Goal: Task Accomplishment & Management: Complete application form

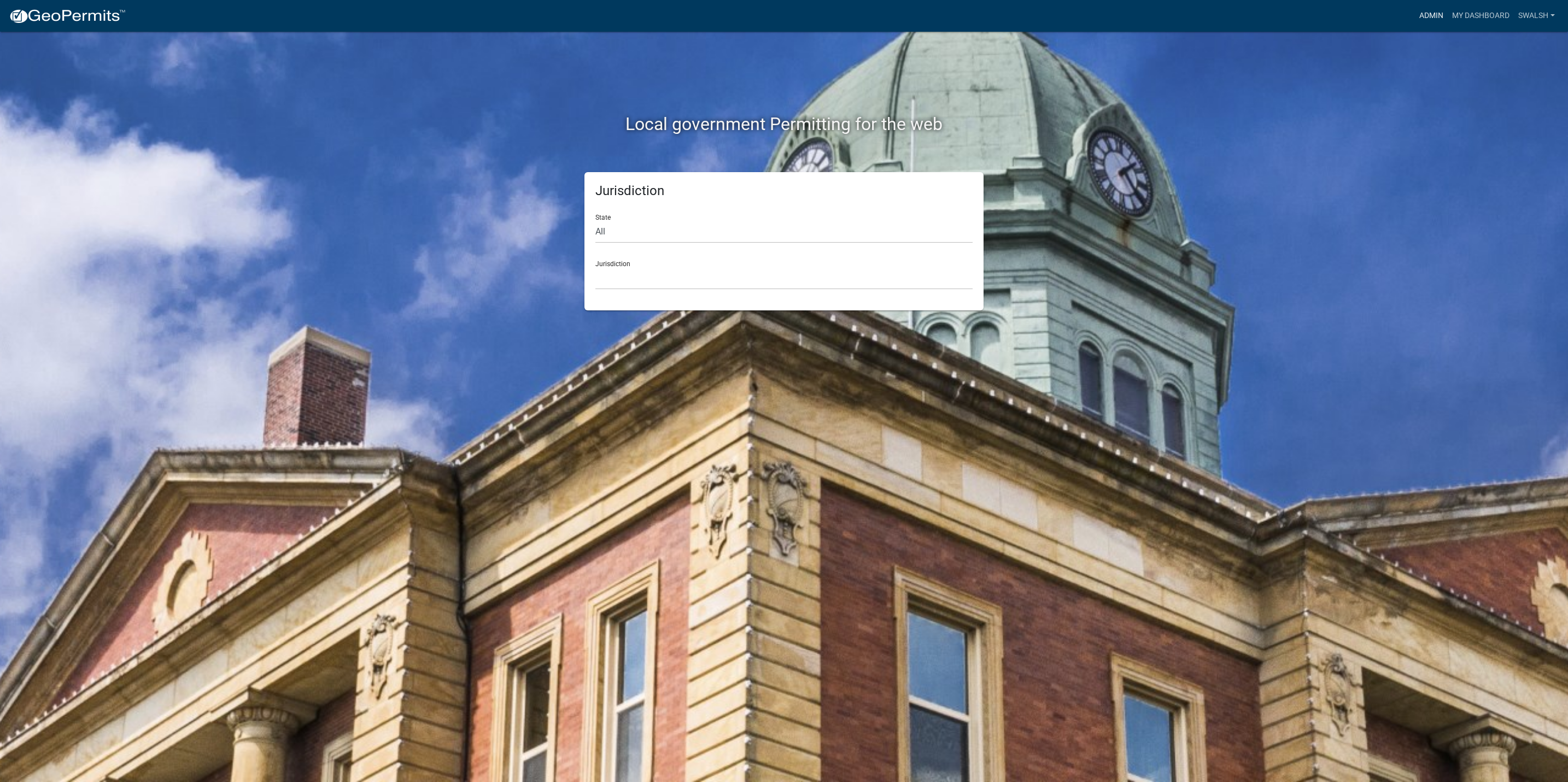
click at [1423, 12] on link "Admin" at bounding box center [1432, 16] width 33 height 21
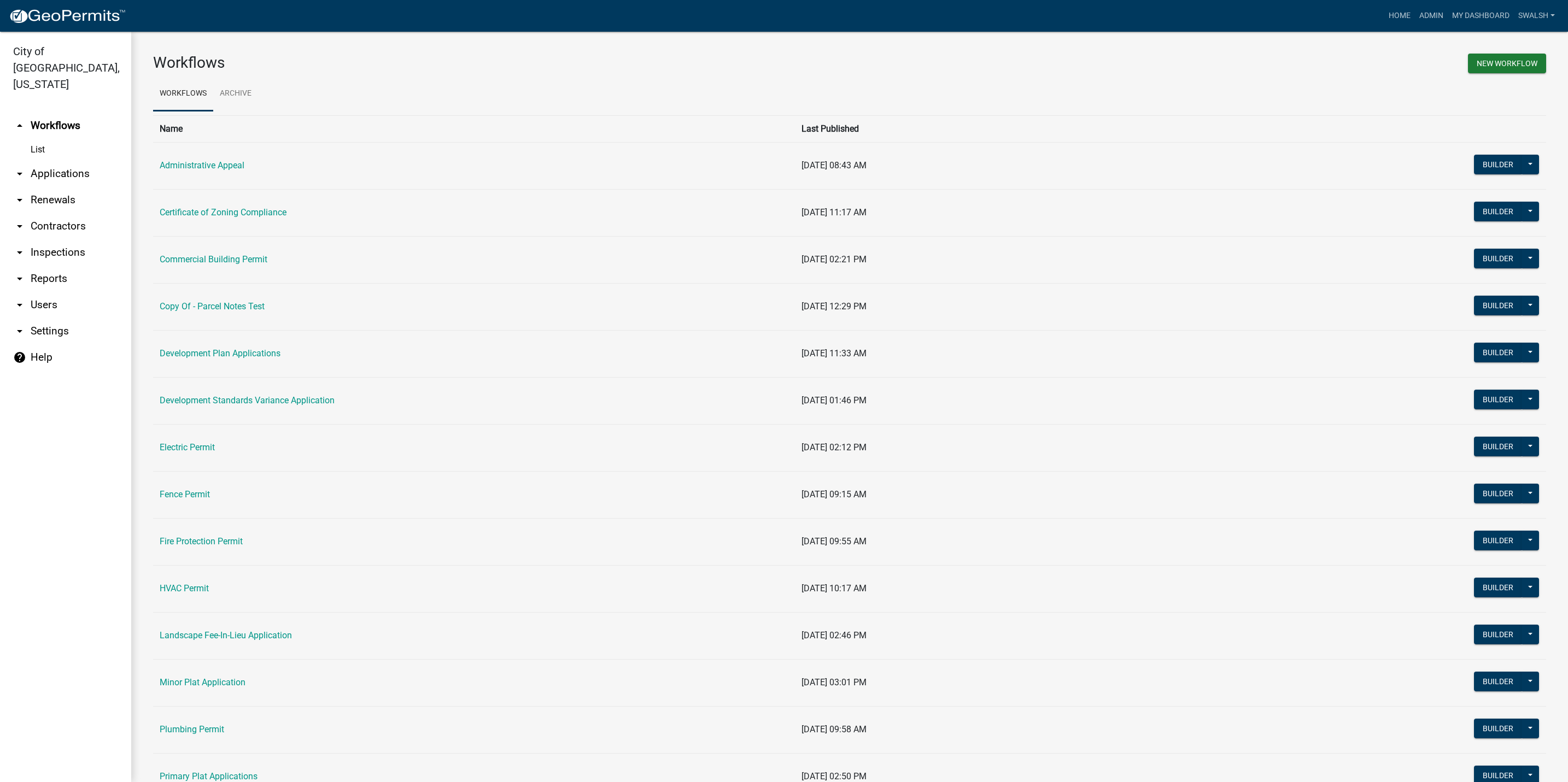
click at [189, 362] on td "Development Plan Applications" at bounding box center [474, 354] width 642 height 47
click at [191, 357] on link "Development Plan Applications" at bounding box center [220, 353] width 121 height 10
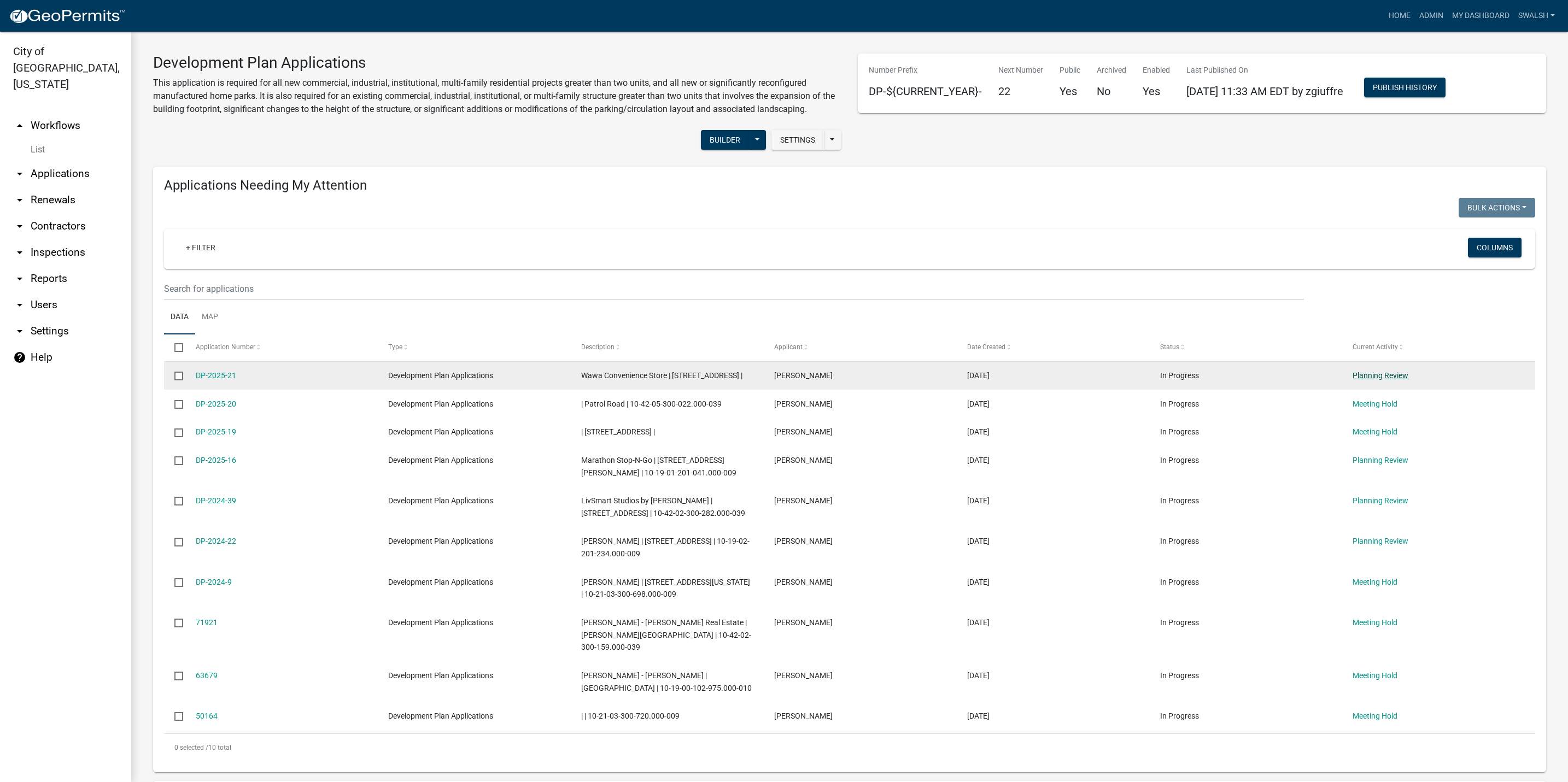
click at [1401, 375] on link "Planning Review" at bounding box center [1381, 375] width 56 height 9
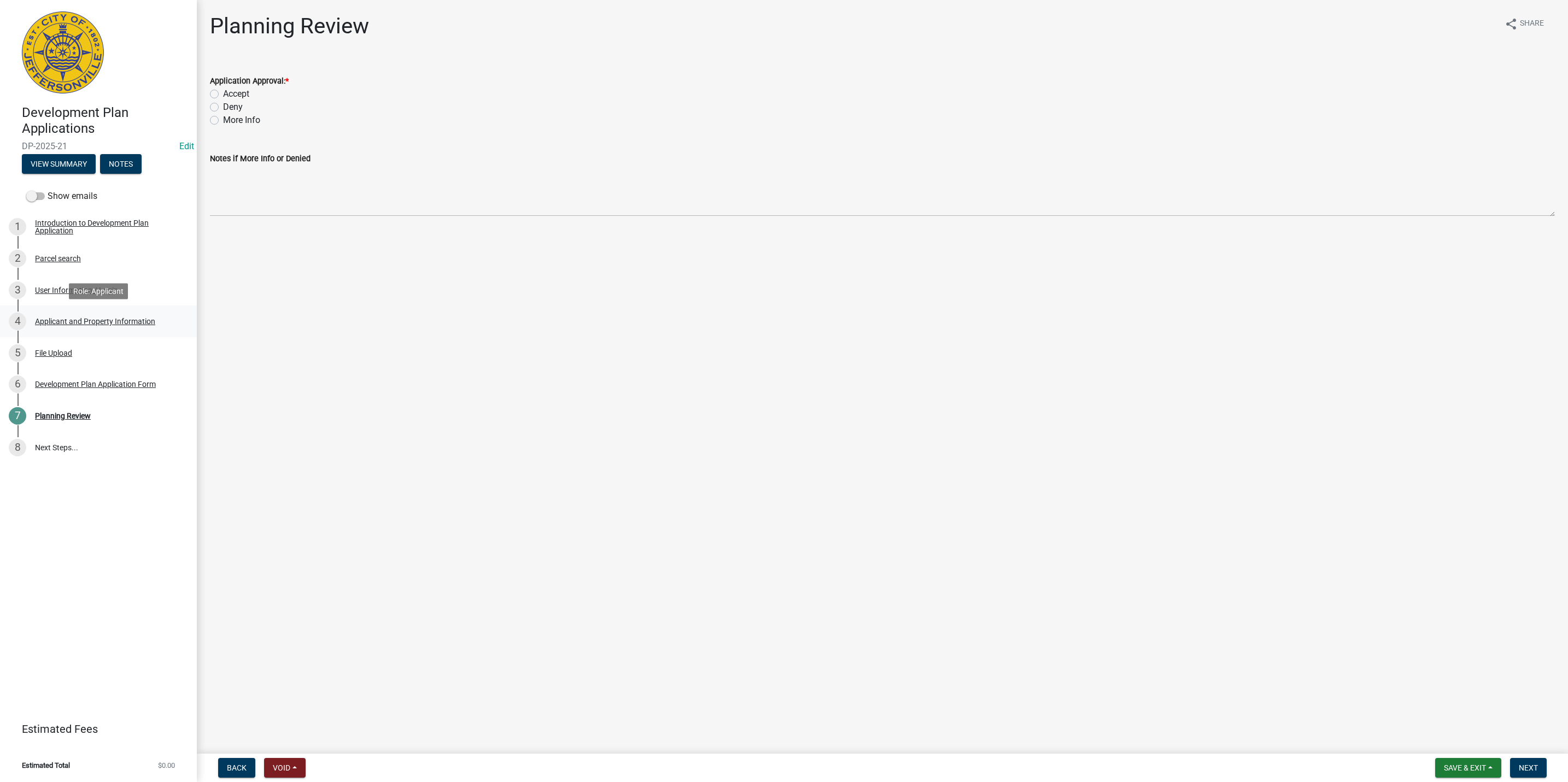
click at [116, 307] on link "4 Applicant and Property Information" at bounding box center [98, 321] width 197 height 32
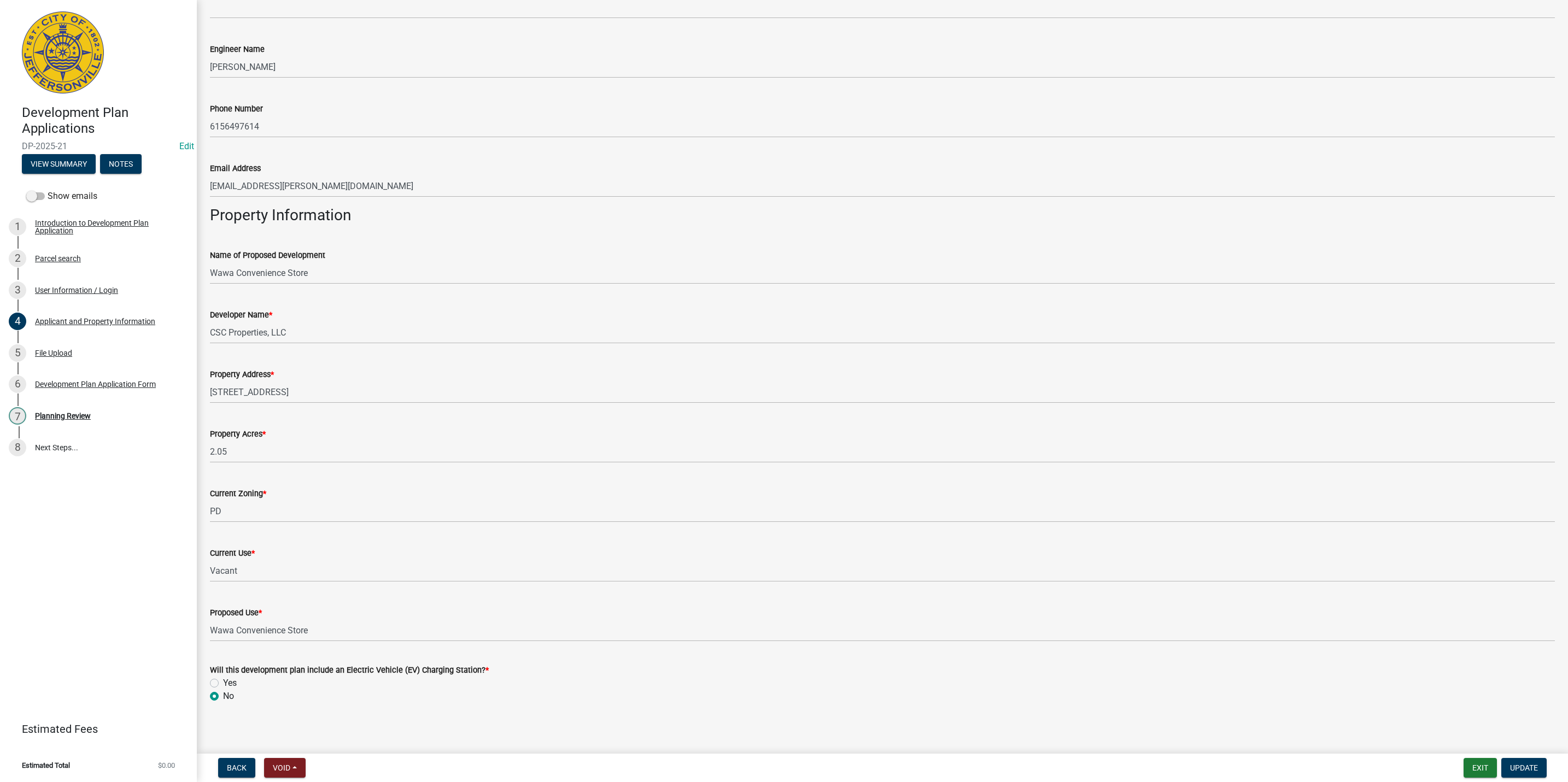
scroll to position [511, 0]
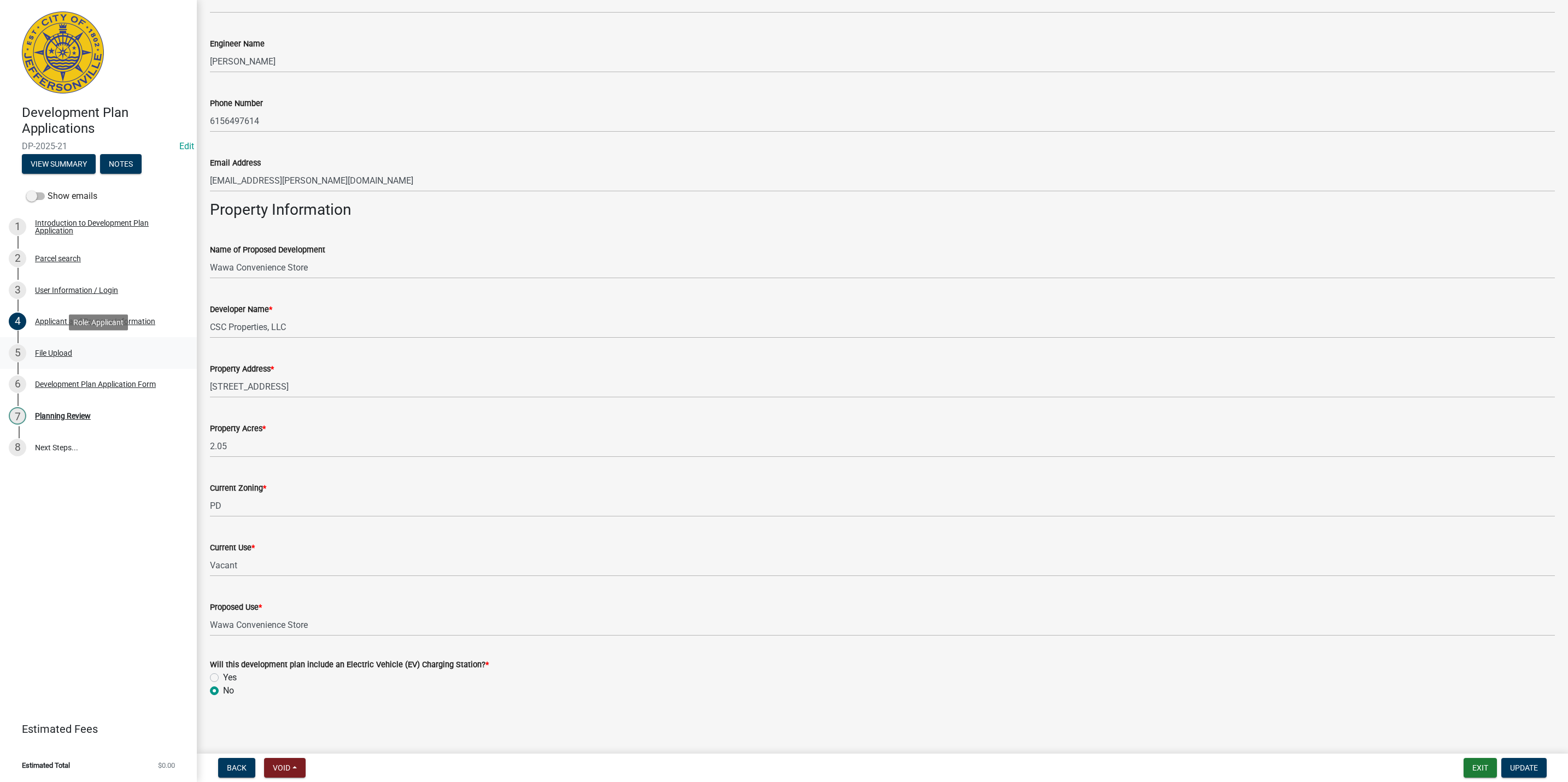
click at [118, 350] on div "5 File Upload" at bounding box center [94, 353] width 170 height 18
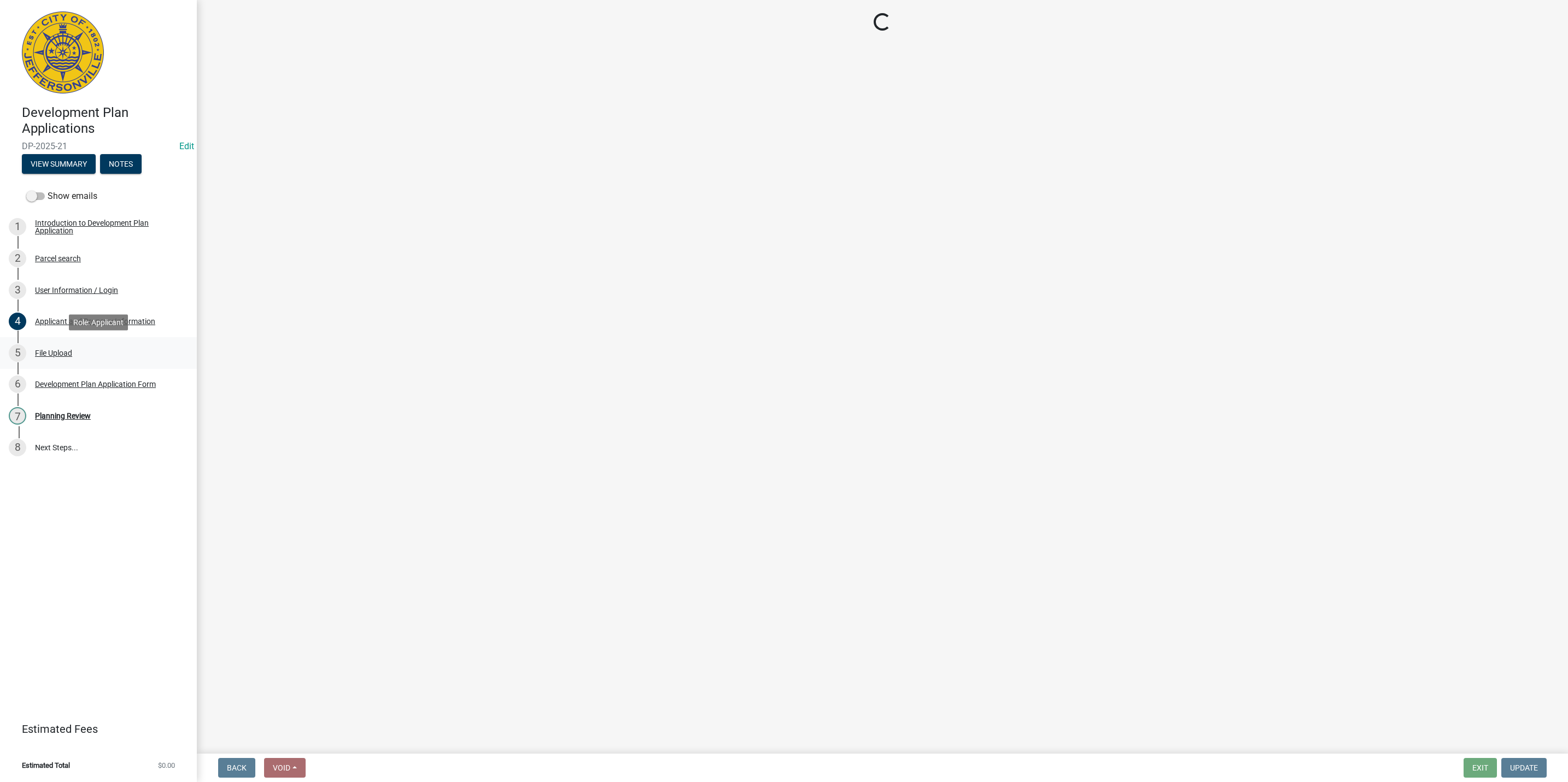
scroll to position [0, 0]
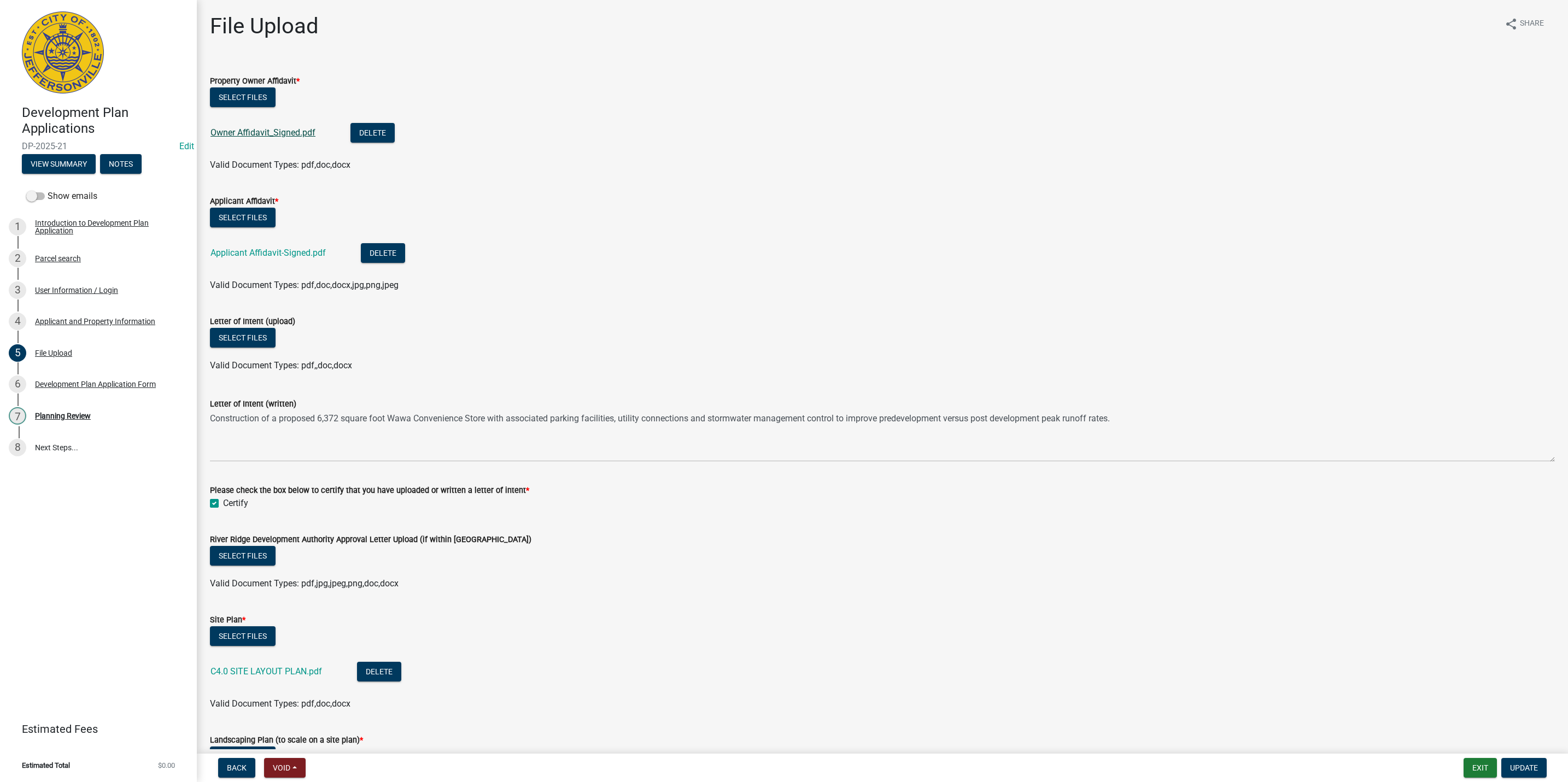
click at [253, 137] on link "Owner Affidavit_Signed.pdf" at bounding box center [263, 132] width 105 height 10
click at [258, 251] on link "Applicant Affidavit-Signed.pdf" at bounding box center [268, 253] width 116 height 10
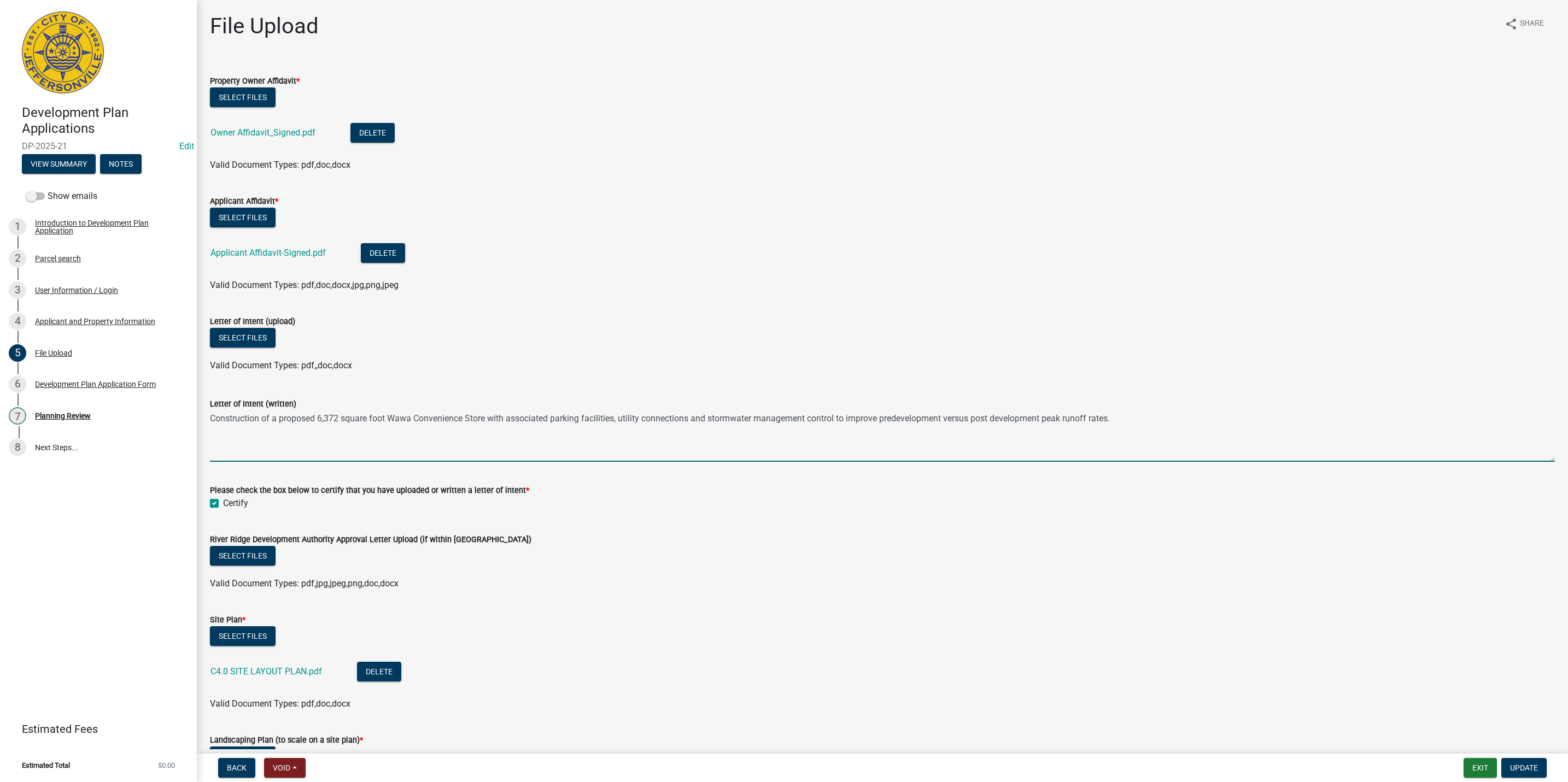
drag, startPoint x: 1141, startPoint y: 414, endPoint x: -15, endPoint y: 437, distance: 1156.2
click at [0, 437] on html "Internet Explorer does NOT work with GeoPermits. Get a new browser for more sec…" at bounding box center [784, 391] width 1568 height 782
click at [273, 672] on link "C4.0 SITE LAYOUT PLAN.pdf" at bounding box center [266, 671] width 111 height 10
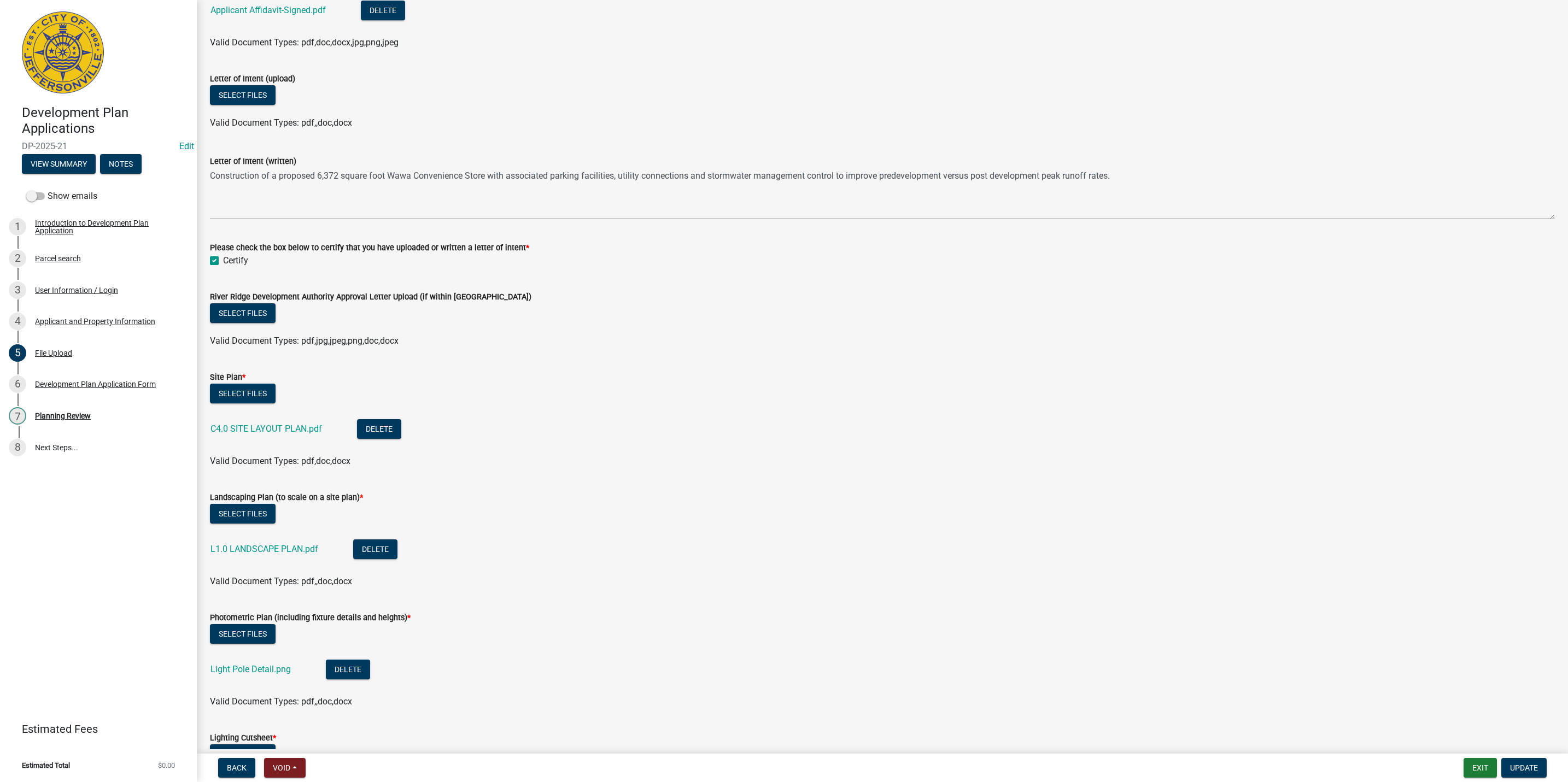
scroll to position [246, 0]
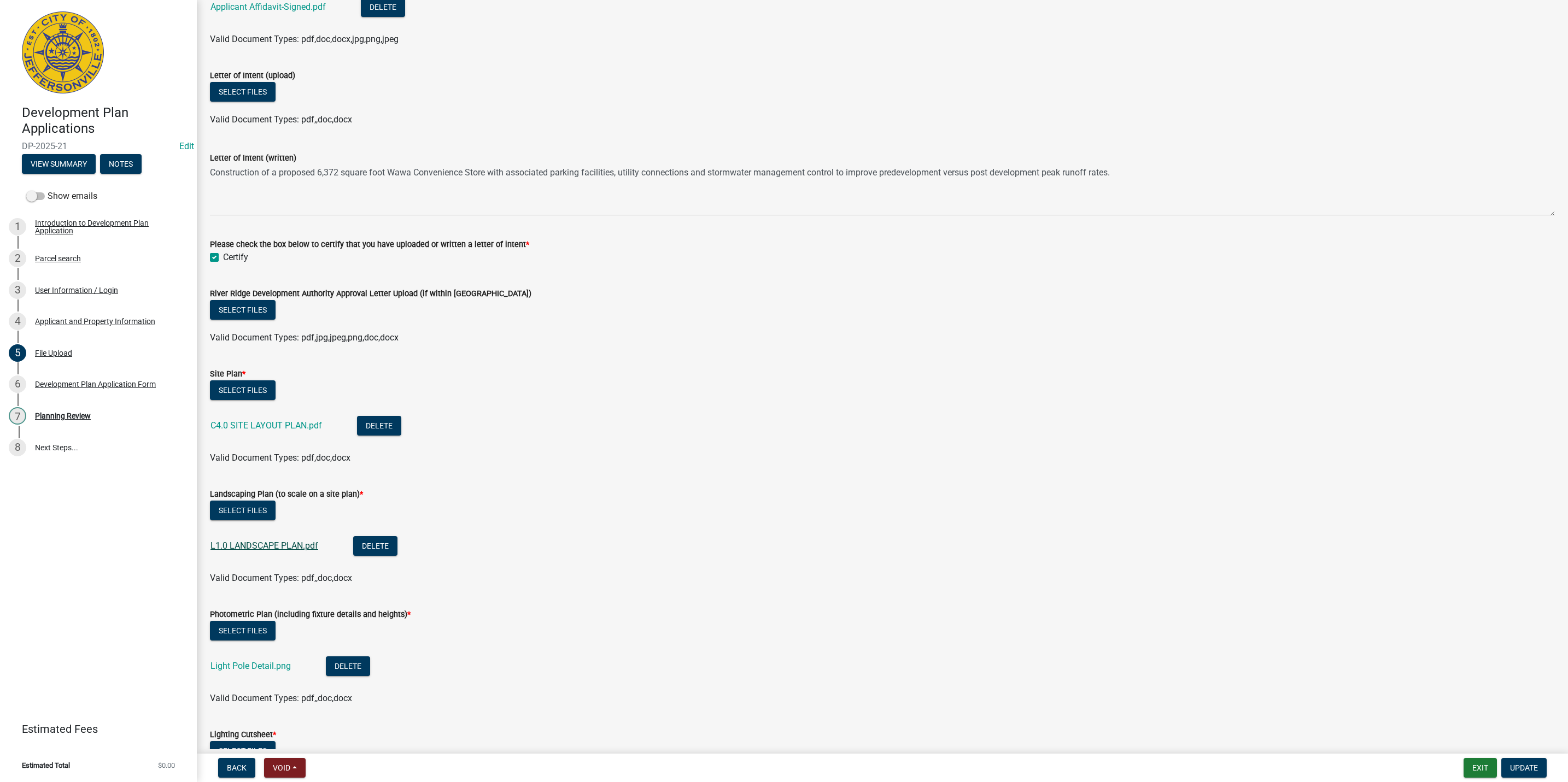
click at [303, 542] on link "L1.0 LANDSCAPE PLAN.pdf" at bounding box center [264, 545] width 108 height 10
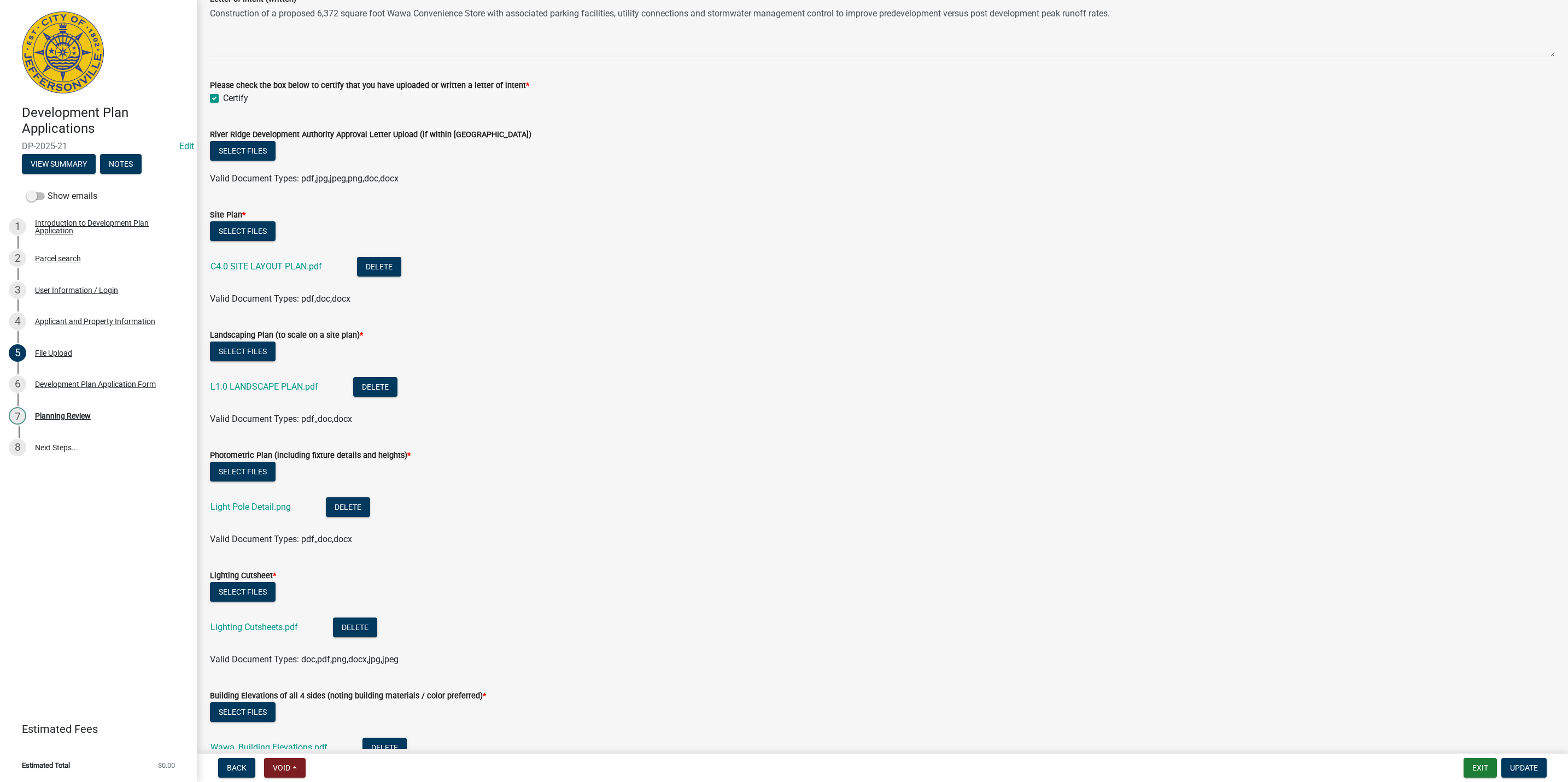
scroll to position [410, 0]
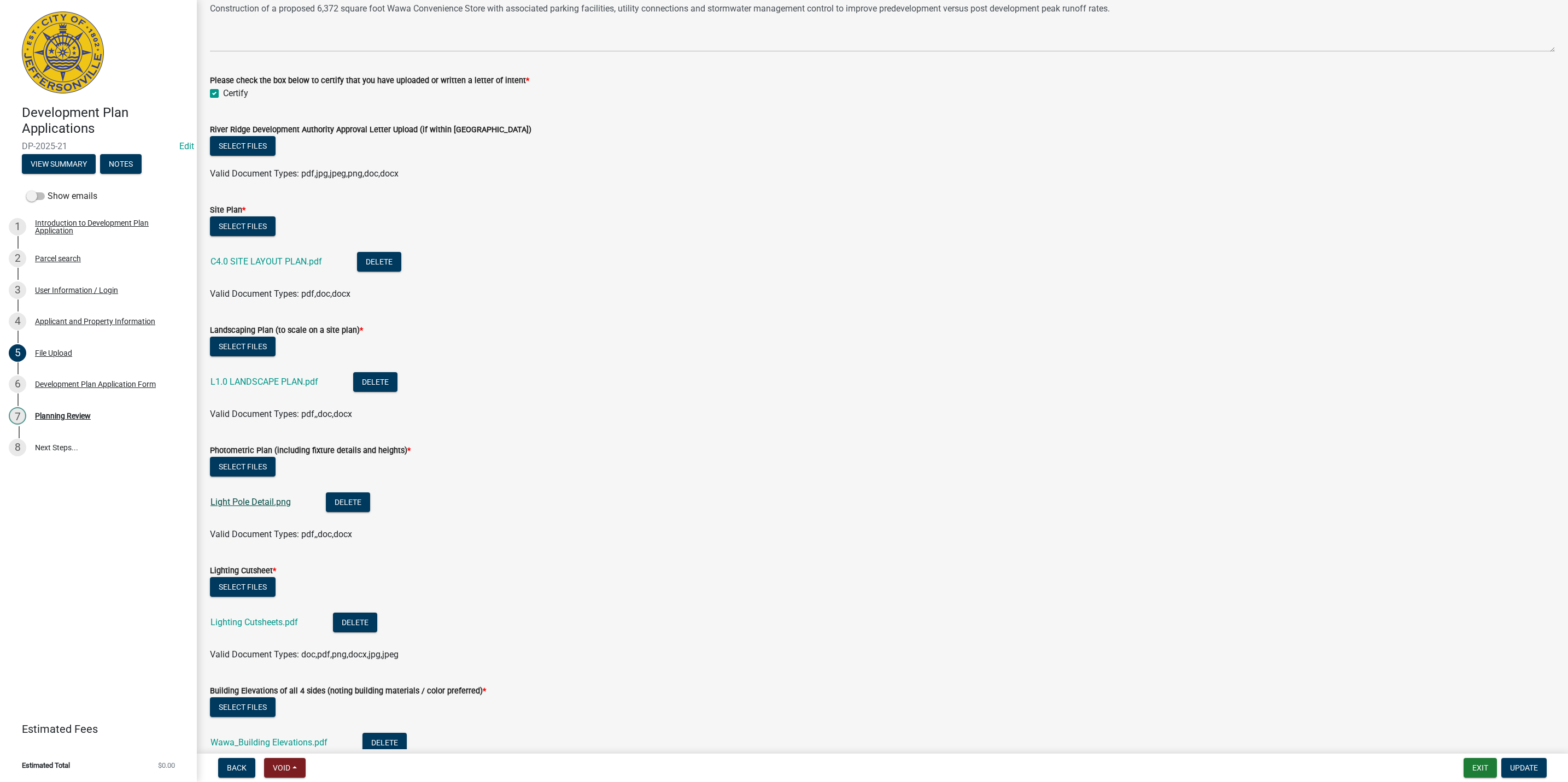
click at [259, 502] on link "Light Pole Detail.png" at bounding box center [251, 501] width 80 height 10
click at [260, 618] on link "Lighting Cutsheets.pdf" at bounding box center [254, 622] width 88 height 10
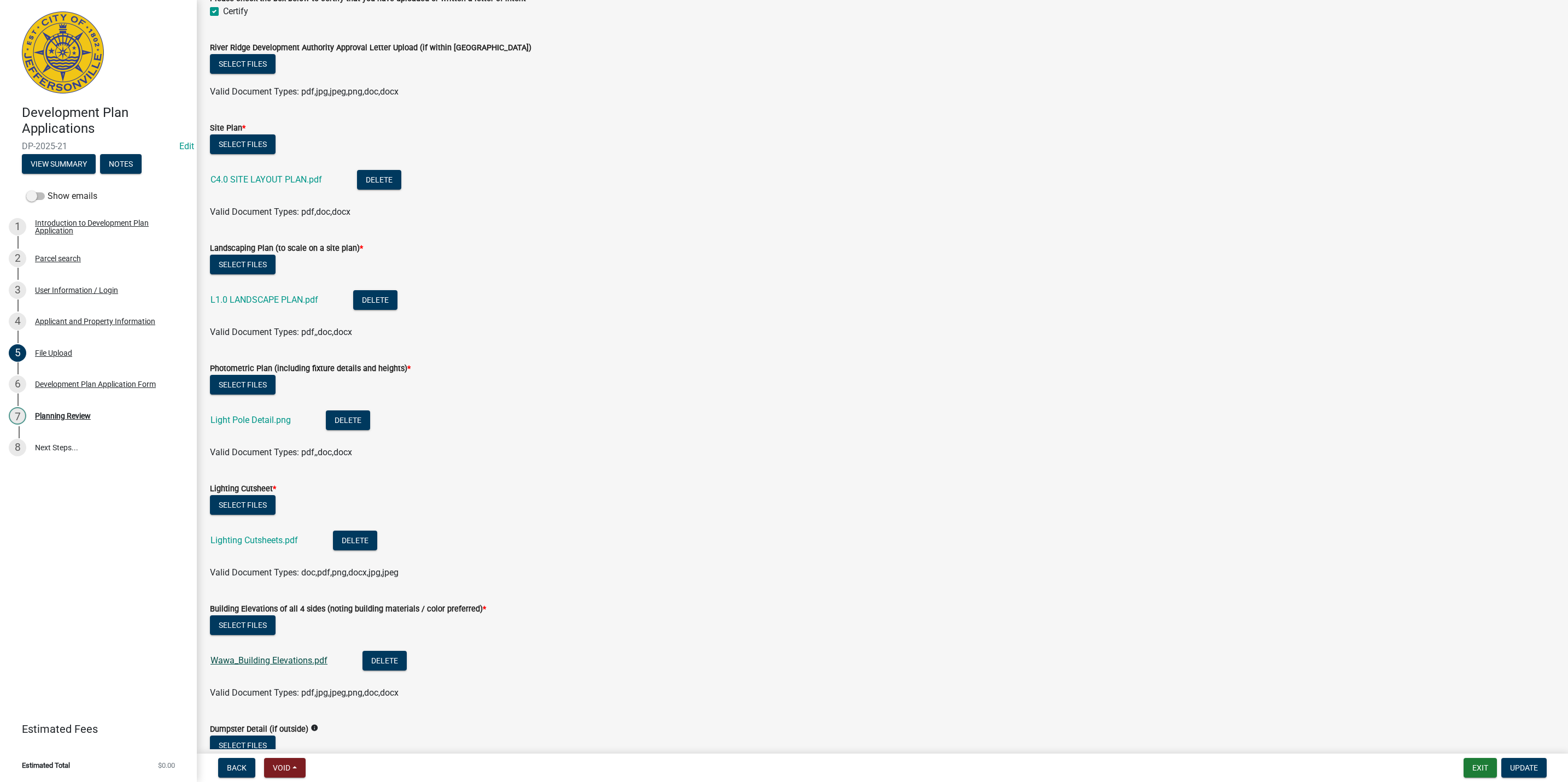
click at [298, 661] on link "Wawa_Building Elevations.pdf" at bounding box center [269, 660] width 117 height 10
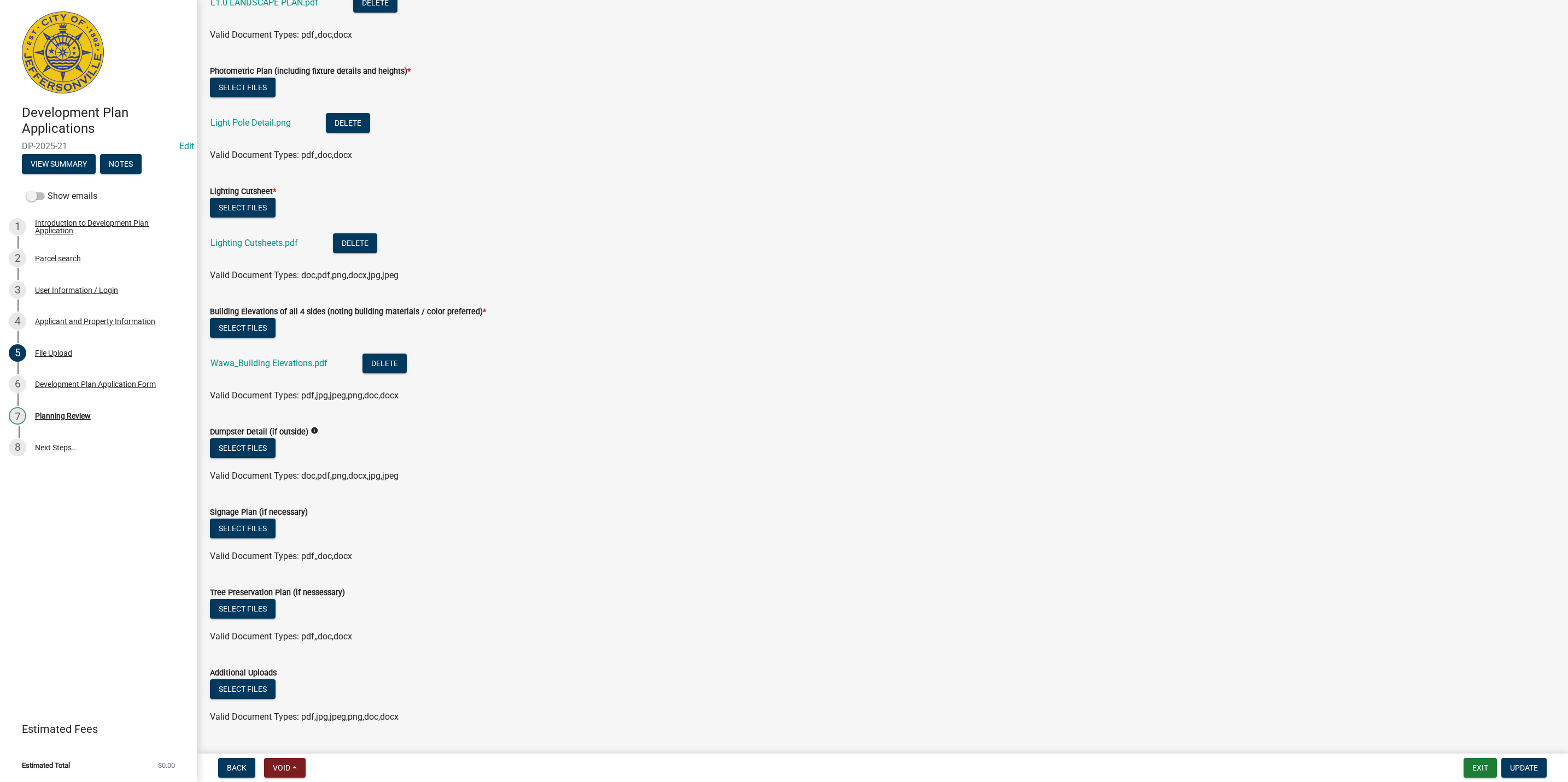
scroll to position [815, 0]
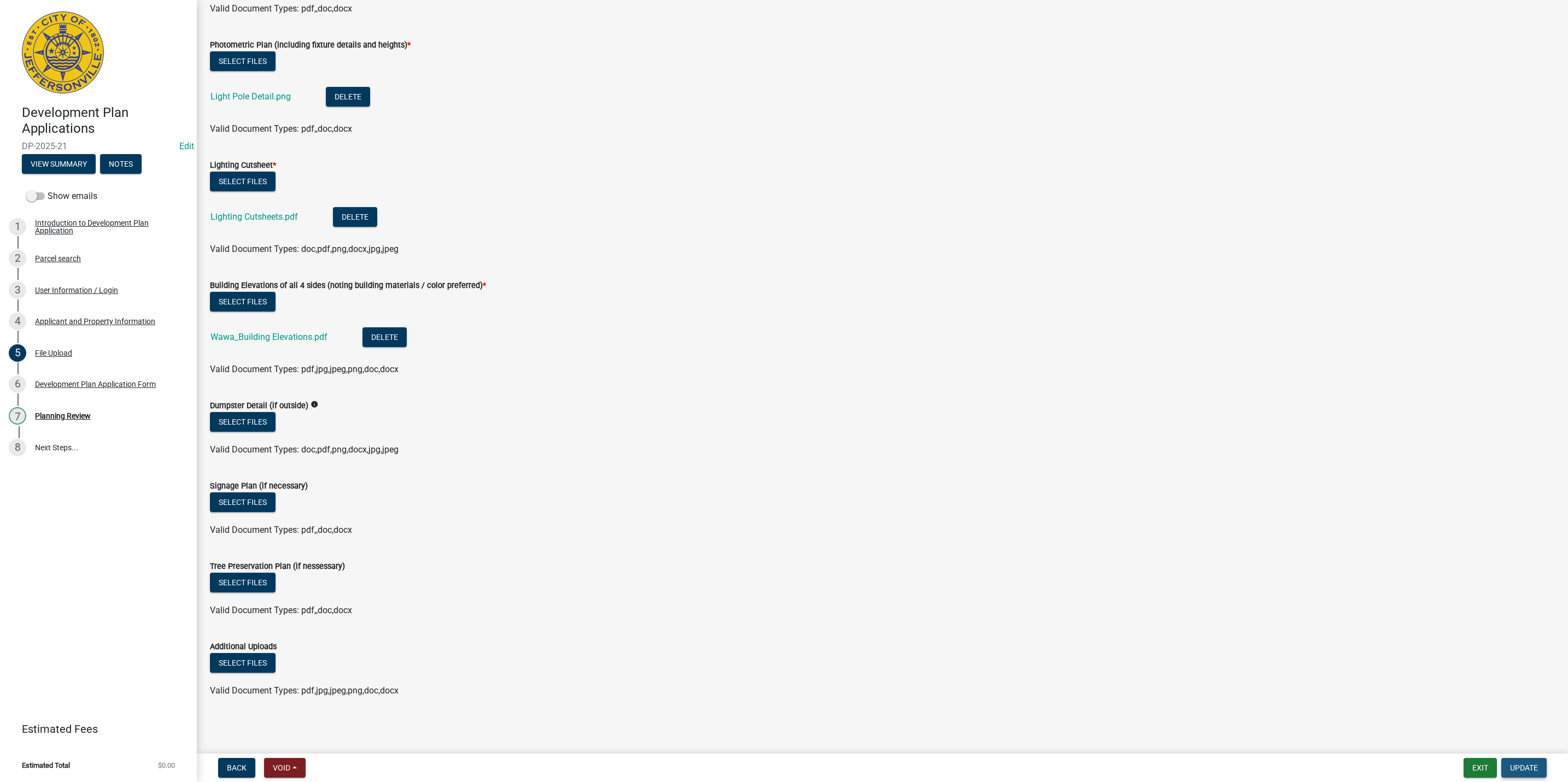
click at [1537, 765] on span "Update" at bounding box center [1524, 768] width 28 height 9
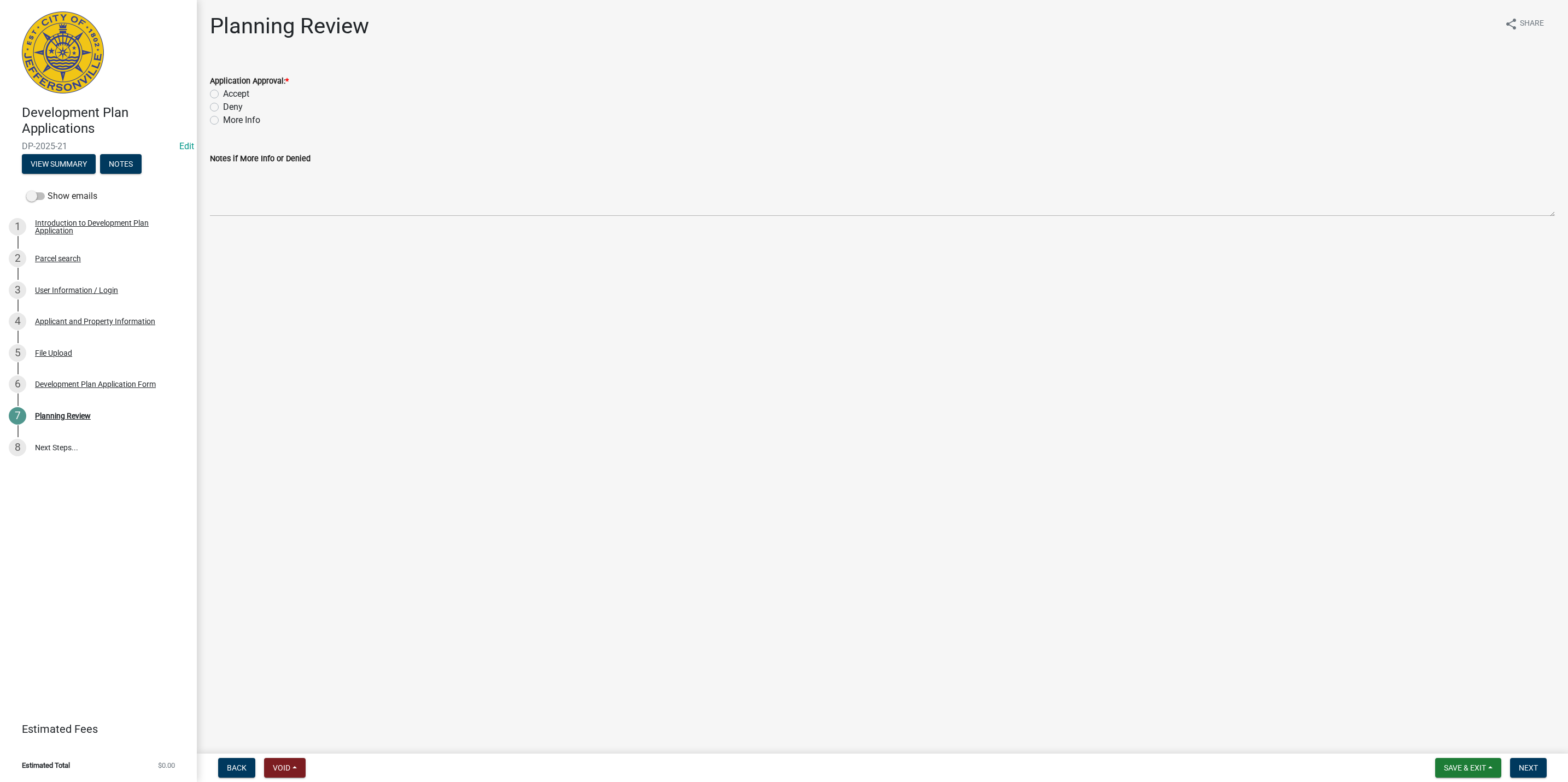
click at [228, 119] on label "More Info" at bounding box center [241, 120] width 37 height 13
click at [228, 119] on input "More Info" at bounding box center [226, 117] width 7 height 7
radio input "true"
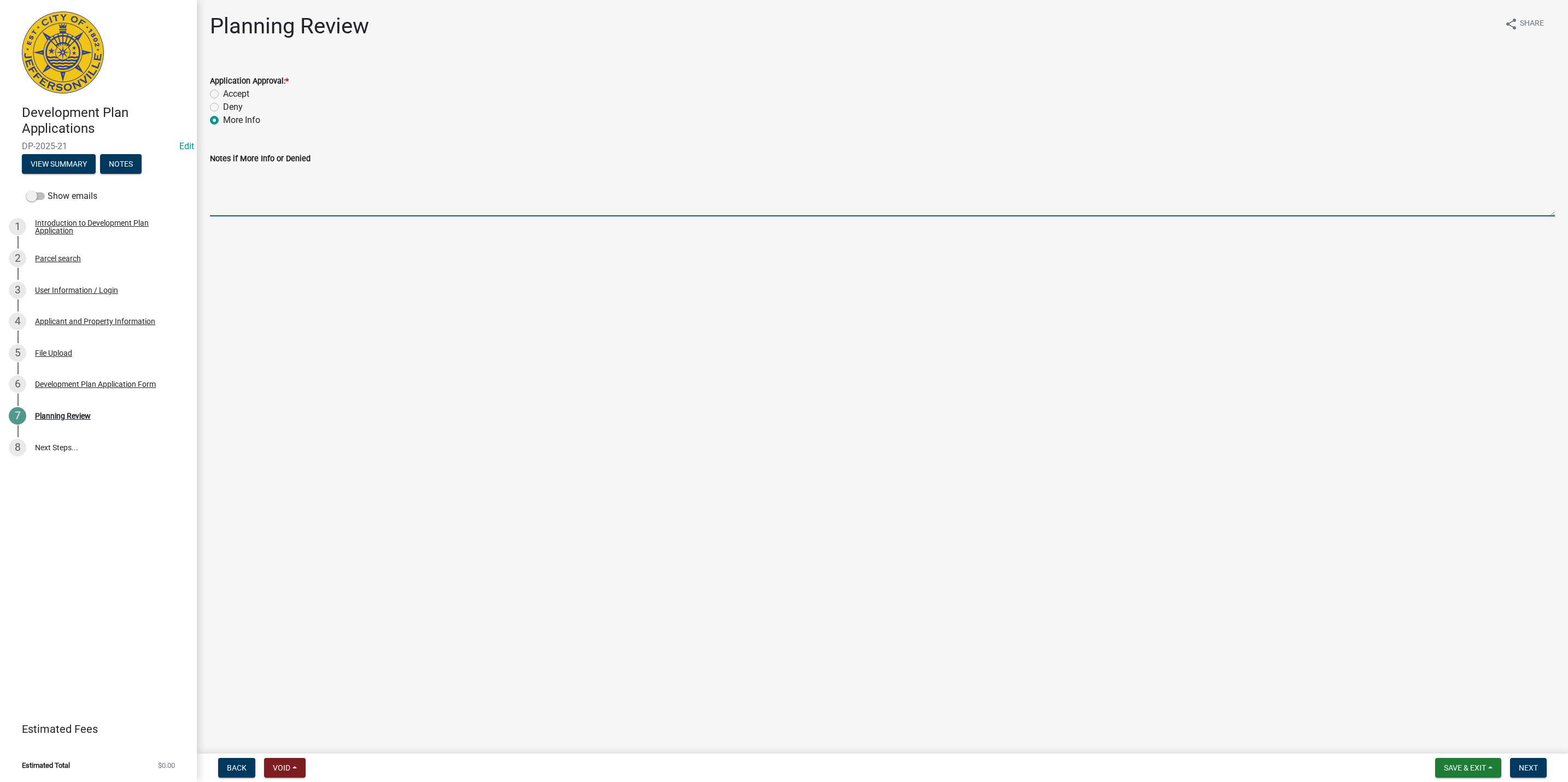
click at [260, 170] on textarea "Notes if More Info or Denied" at bounding box center [883, 190] width 1345 height 51
type textarea "Please provide the lighting photometrics plan."
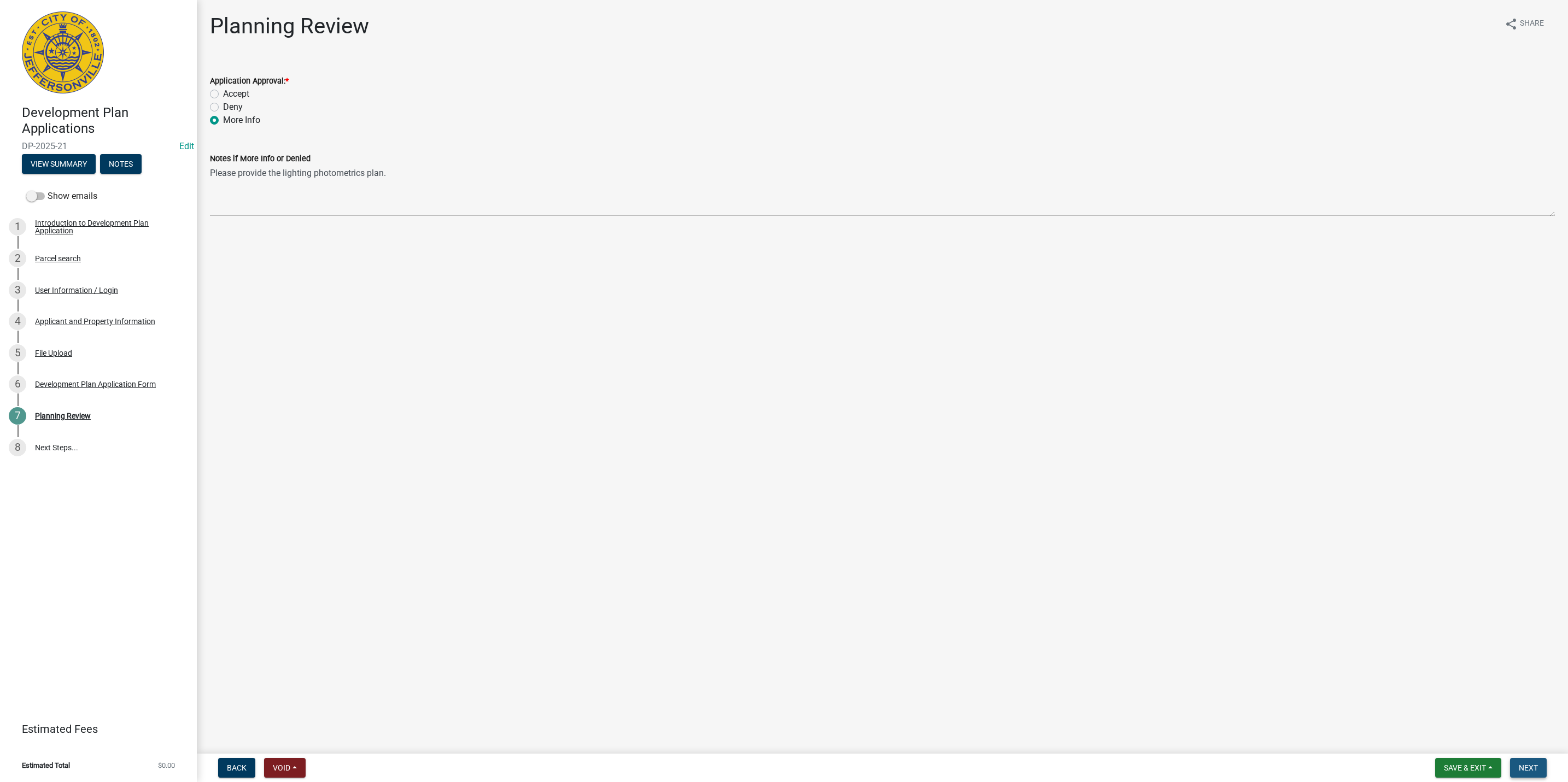
click at [1521, 766] on span "Next" at bounding box center [1528, 768] width 19 height 9
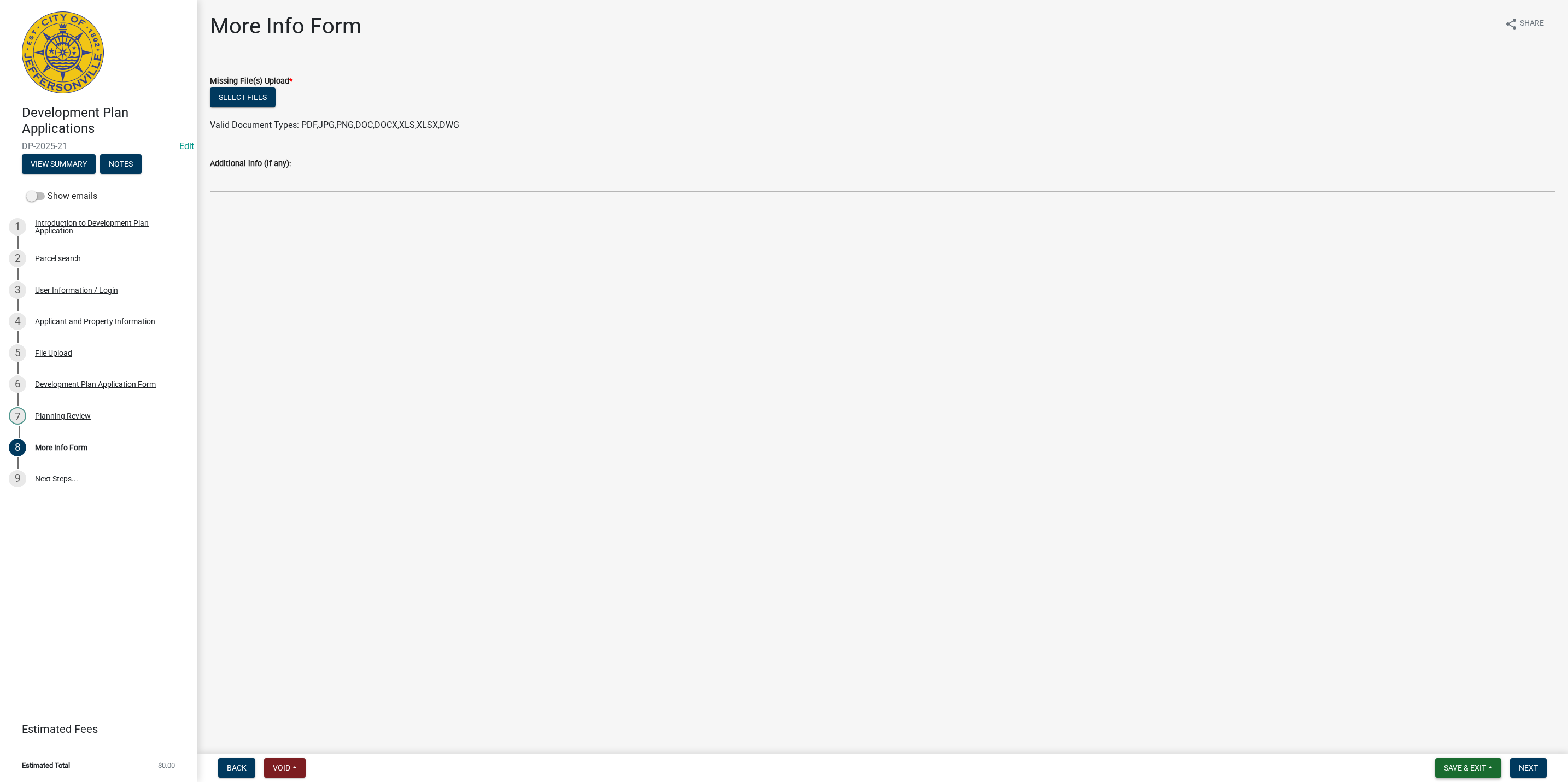
click at [1475, 761] on button "Save & Exit" at bounding box center [1468, 768] width 66 height 19
click at [1527, 620] on main "More Info Form share Share Missing File(s) Upload * Select files Valid Document…" at bounding box center [882, 374] width 1371 height 749
click at [235, 768] on span "Back" at bounding box center [237, 768] width 19 height 9
click at [1478, 773] on button "Exit" at bounding box center [1480, 768] width 33 height 19
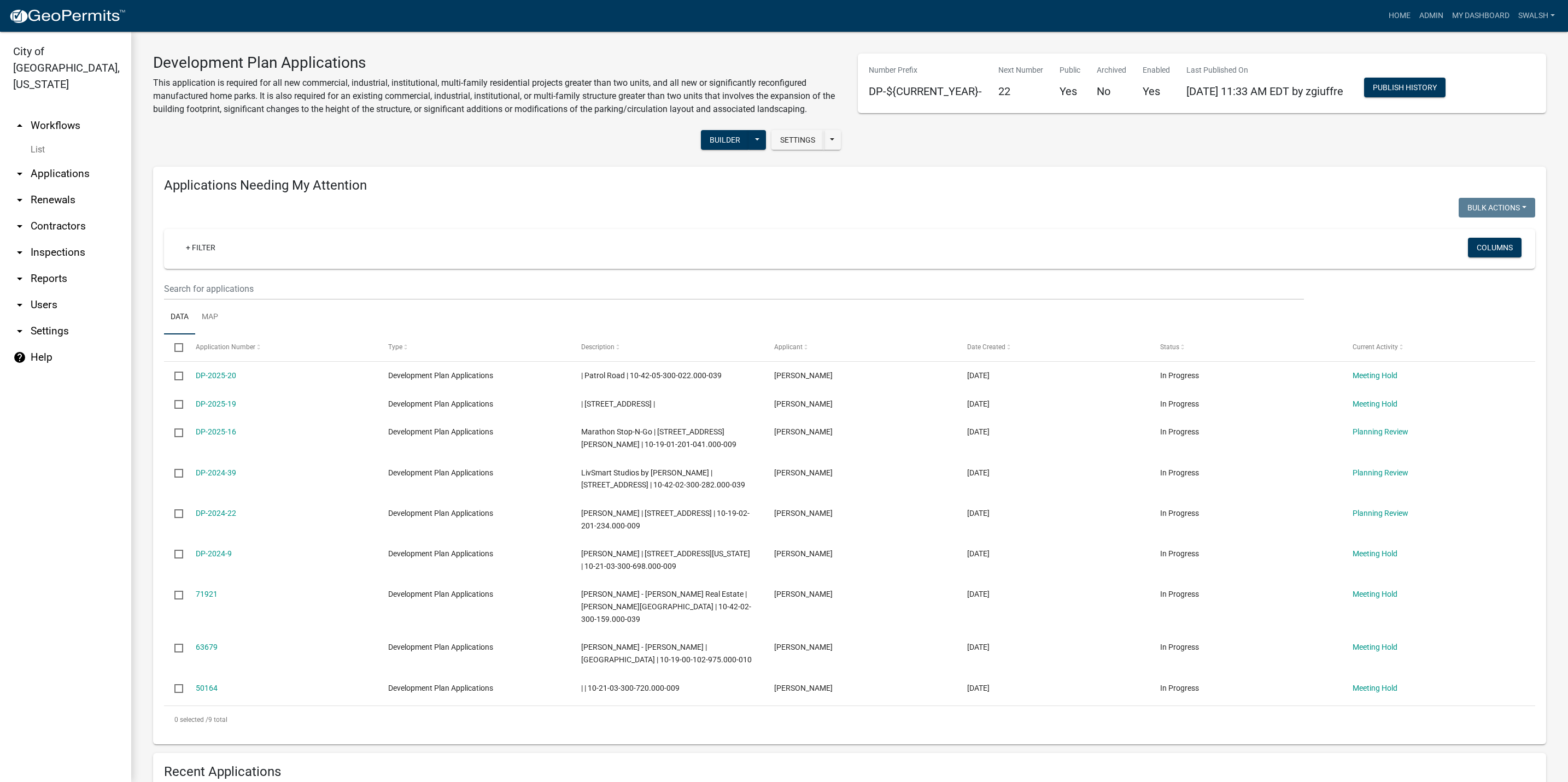
click at [58, 113] on link "arrow_drop_up Workflows" at bounding box center [66, 125] width 131 height 26
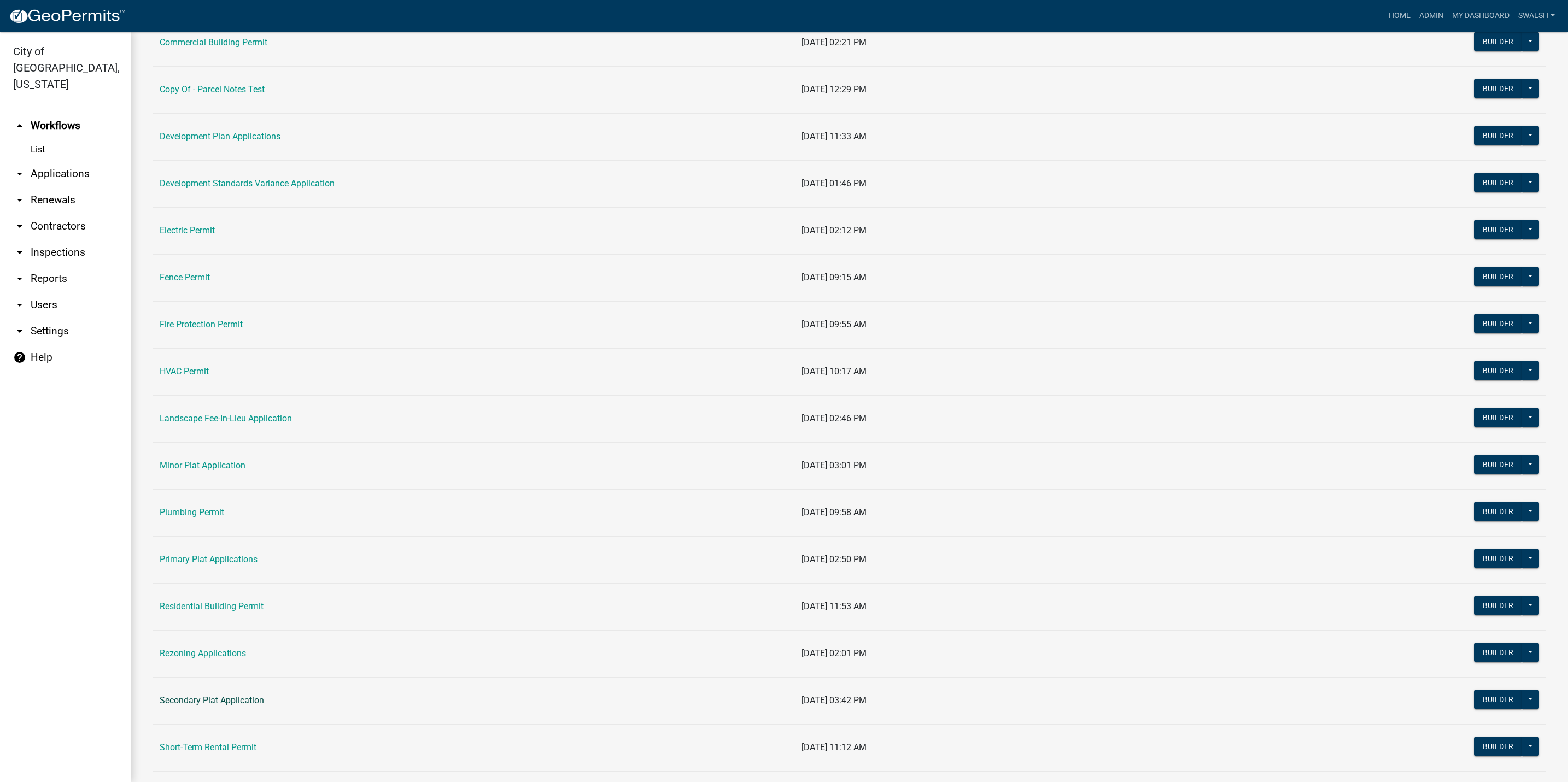
scroll to position [246, 0]
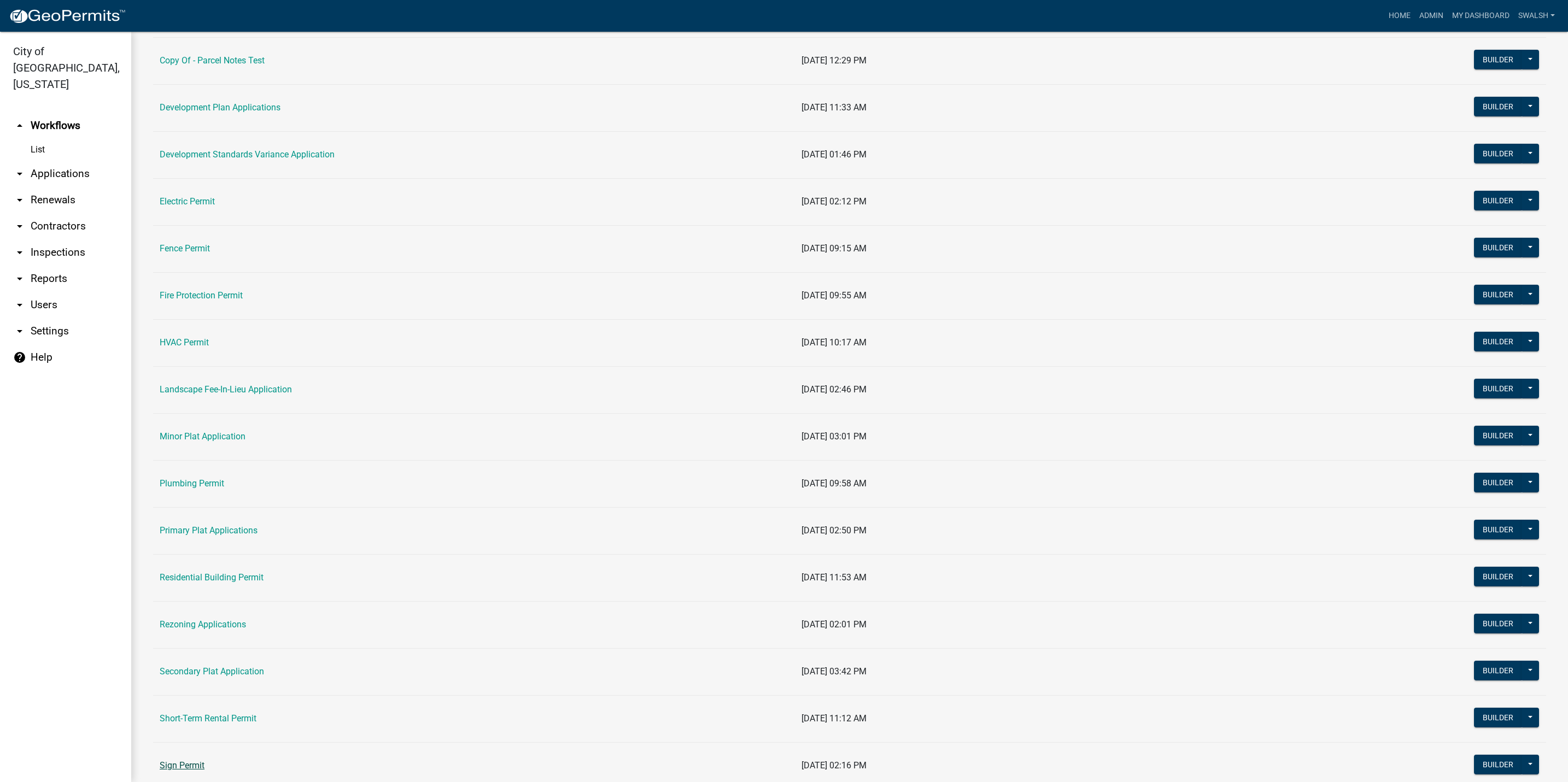
click at [189, 770] on link "Sign Permit" at bounding box center [182, 765] width 45 height 10
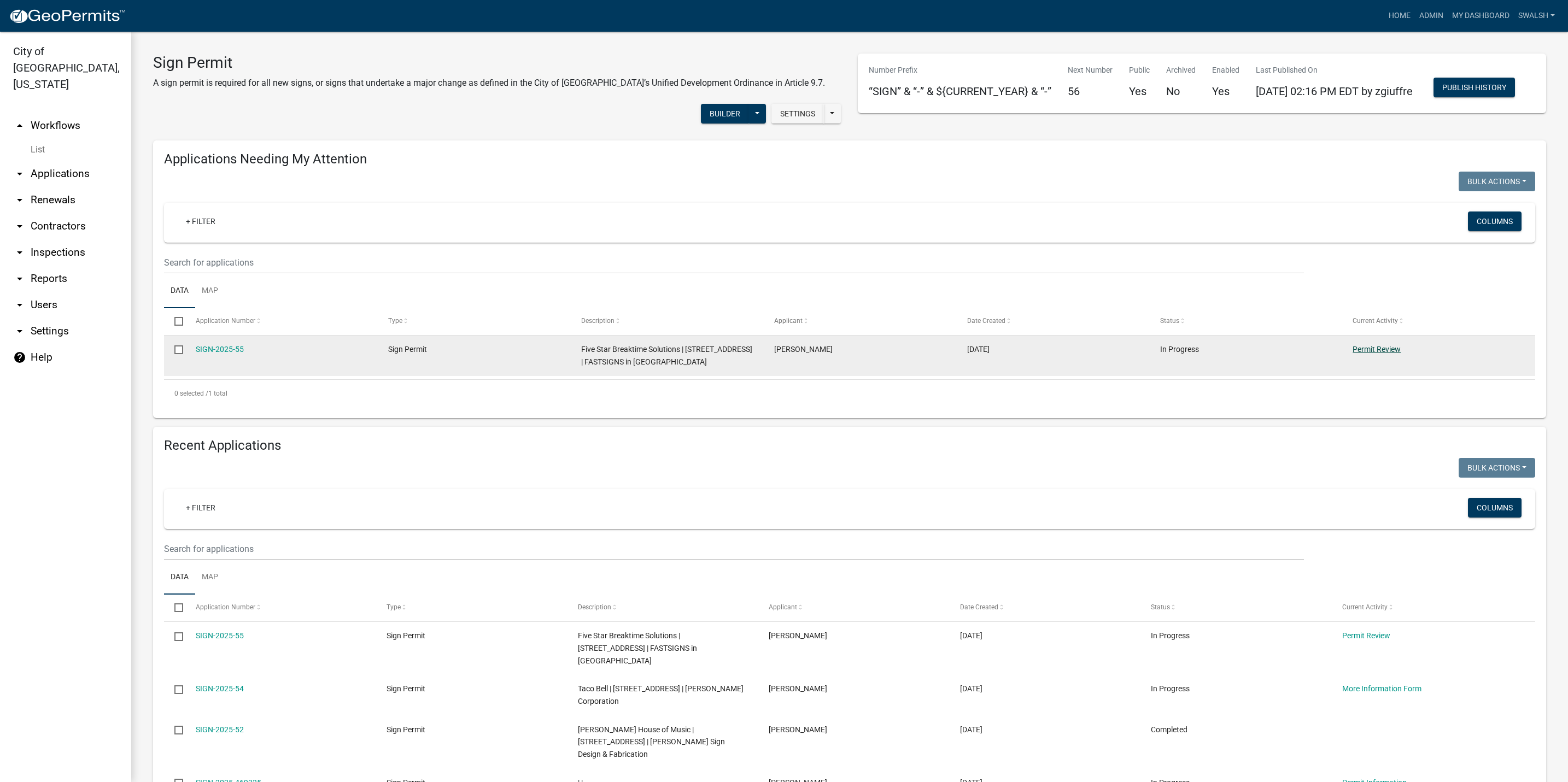
click at [1373, 354] on link "Permit Review" at bounding box center [1376, 349] width 48 height 9
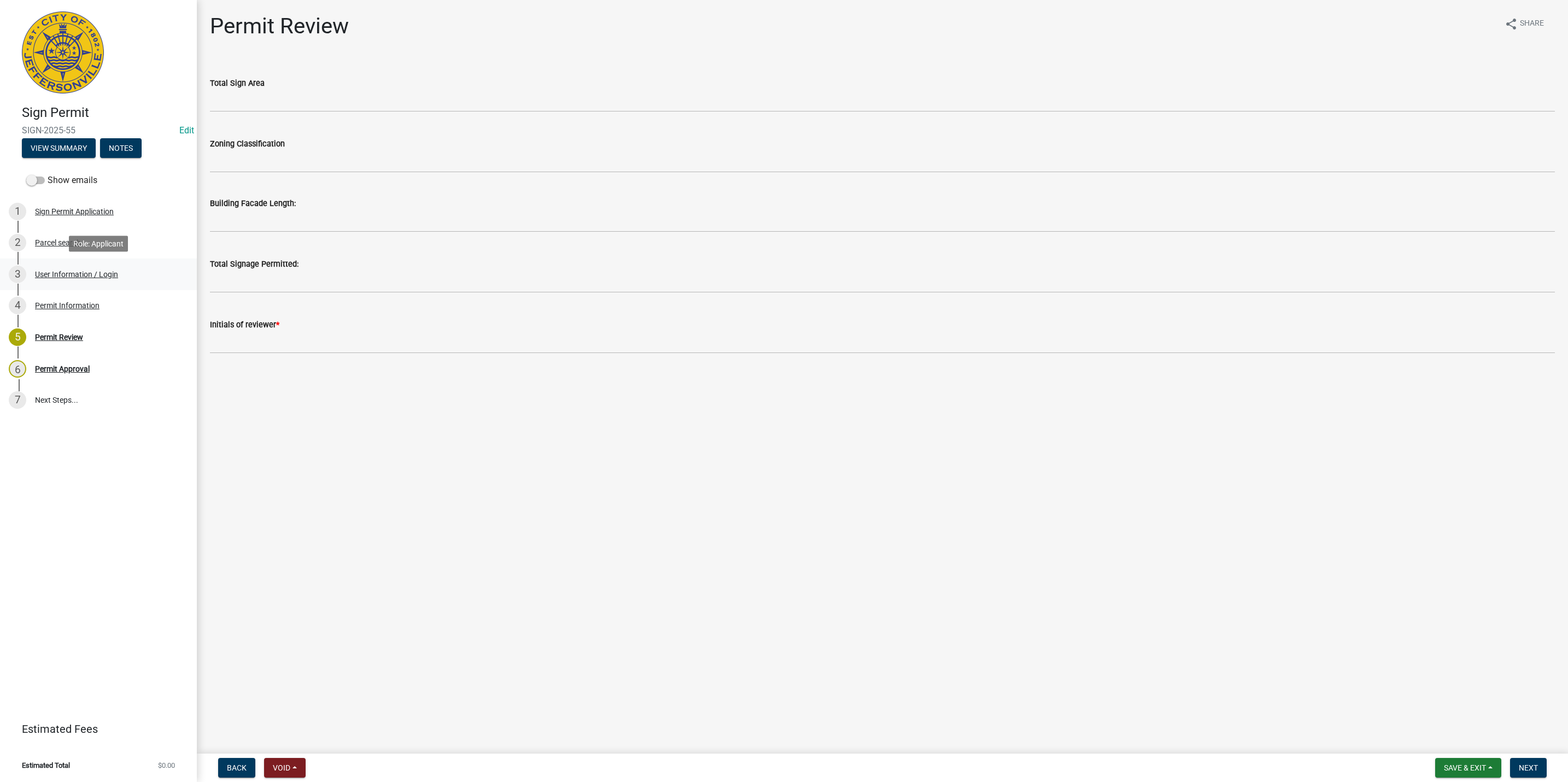
click at [93, 266] on div "3 User Information / Login" at bounding box center [94, 274] width 170 height 18
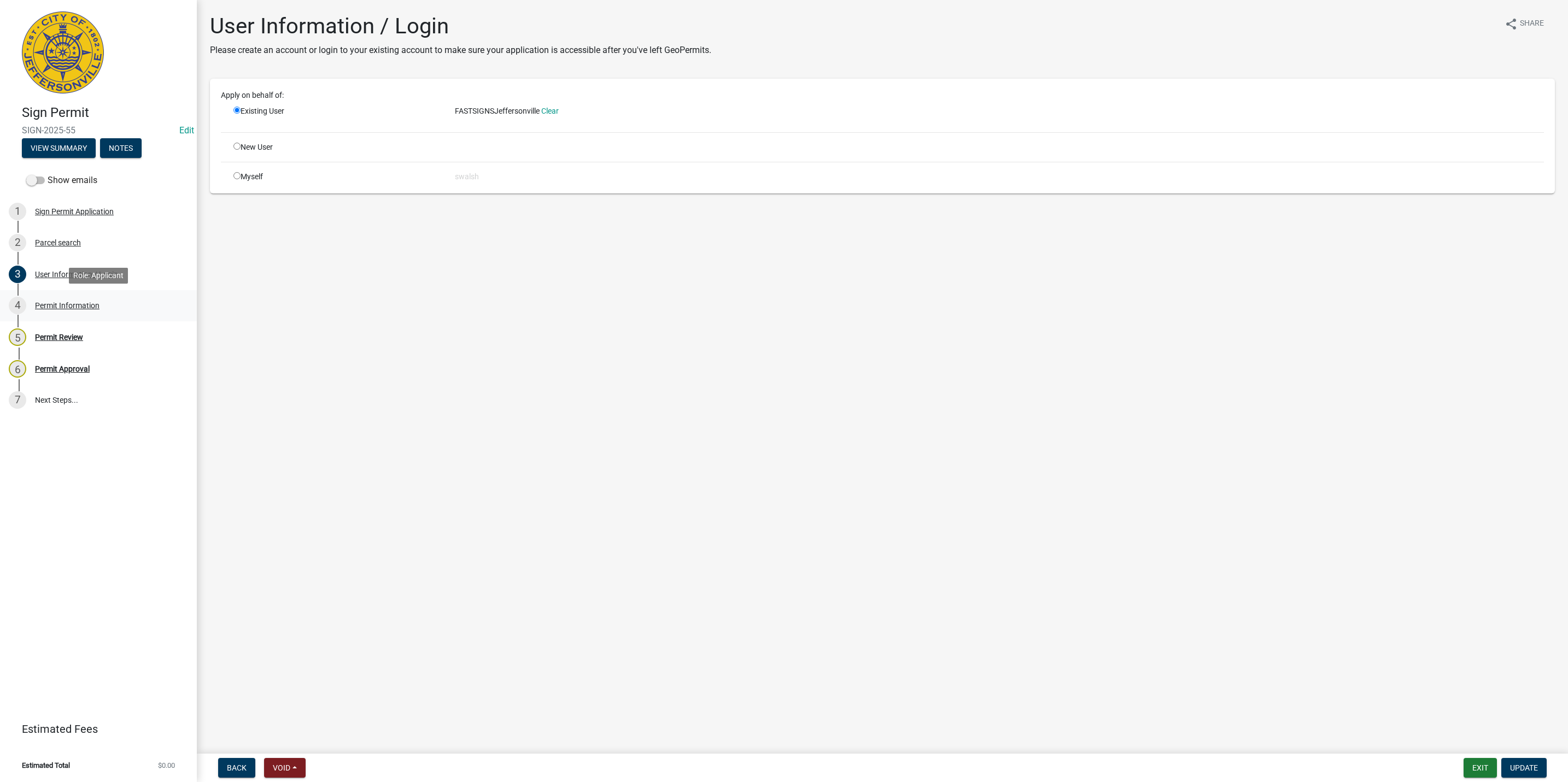
click at [83, 312] on div "4 Permit Information" at bounding box center [94, 305] width 170 height 18
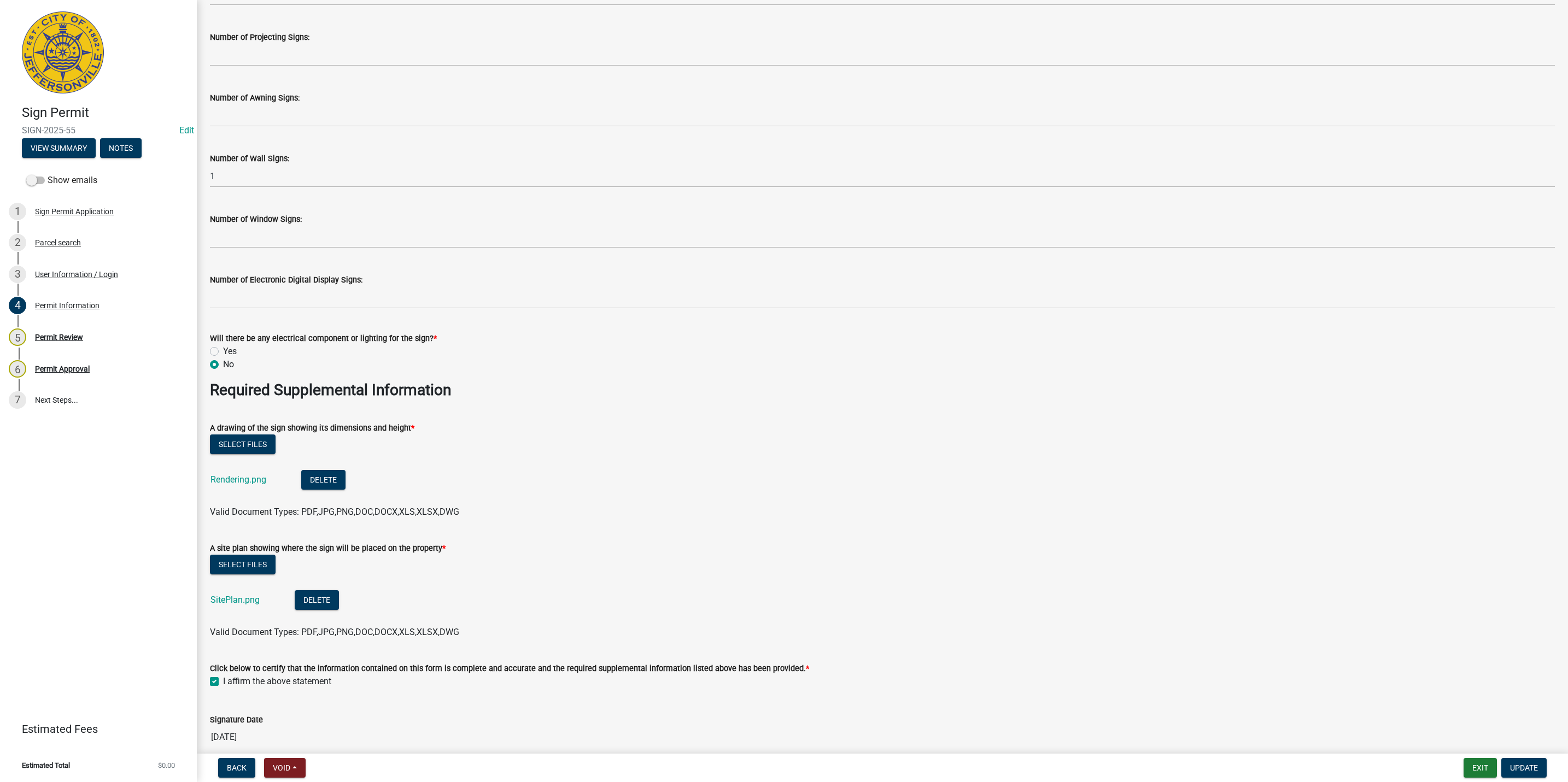
scroll to position [1558, 0]
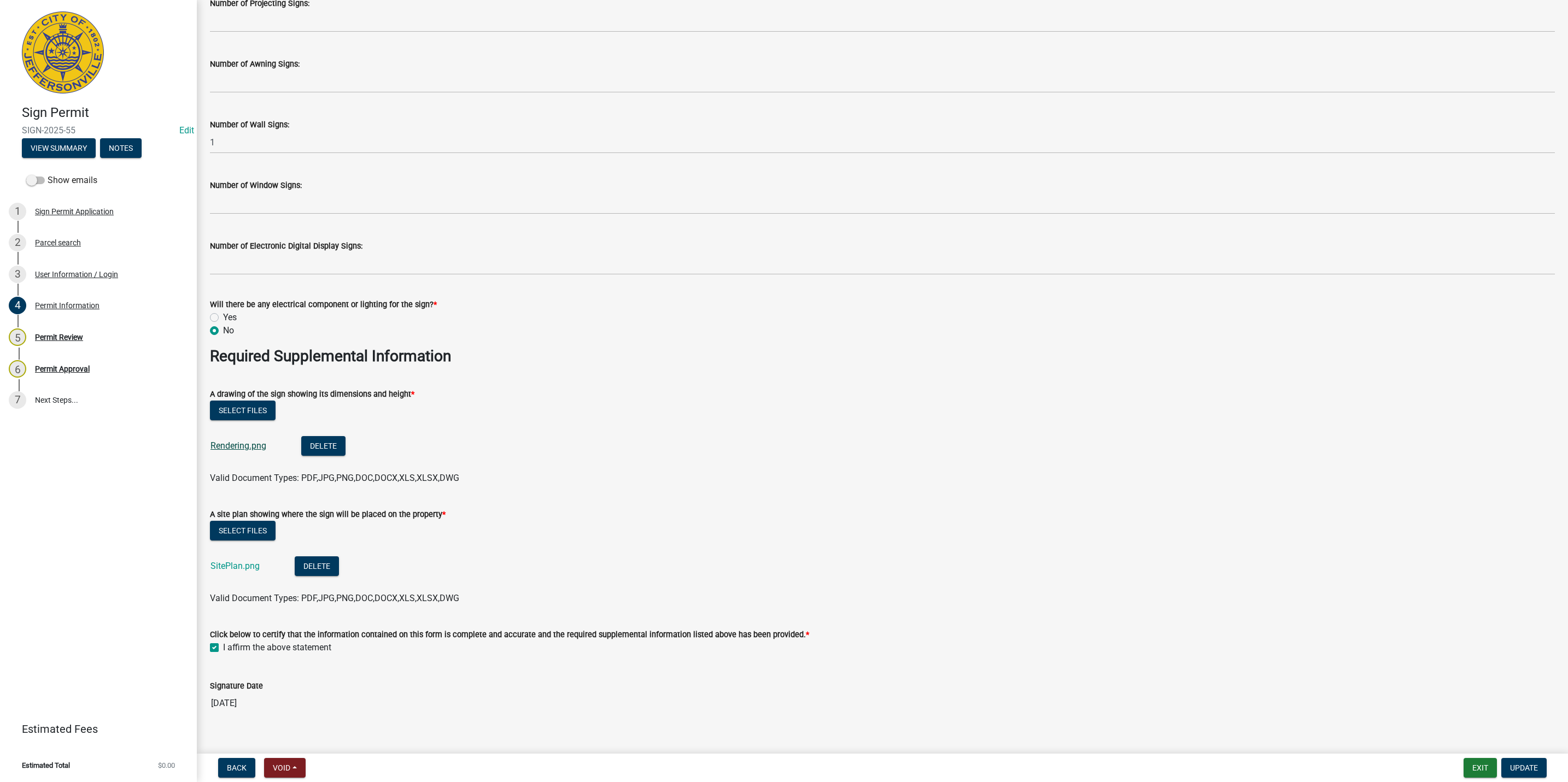
click at [251, 444] on link "Rendering.png" at bounding box center [239, 445] width 56 height 10
click at [229, 564] on link "SitePlan.png" at bounding box center [235, 566] width 49 height 10
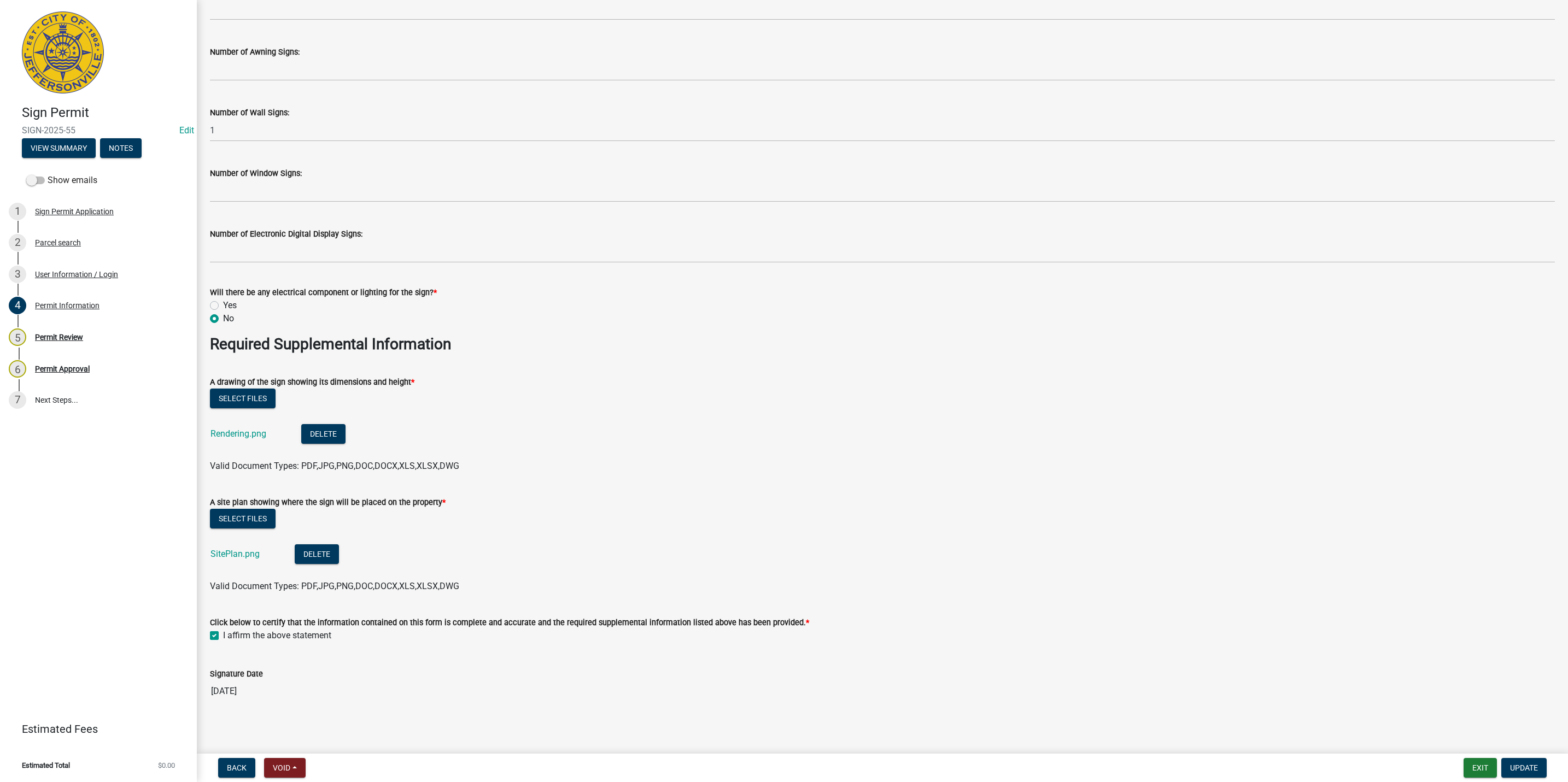
scroll to position [1574, 0]
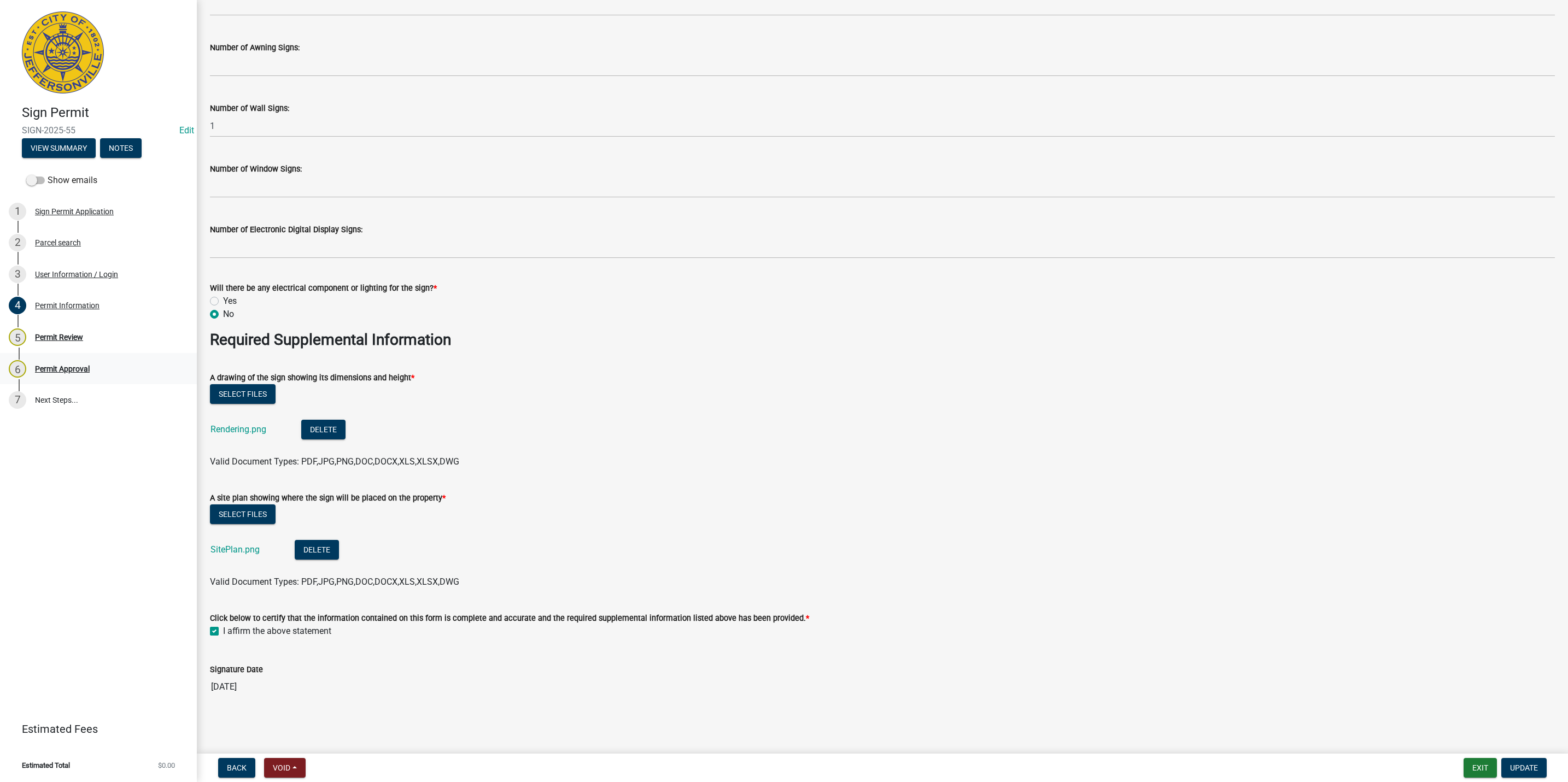
click at [64, 373] on div "6 Permit Approval" at bounding box center [94, 369] width 170 height 18
click at [94, 345] on link "5 Permit Review" at bounding box center [98, 337] width 197 height 32
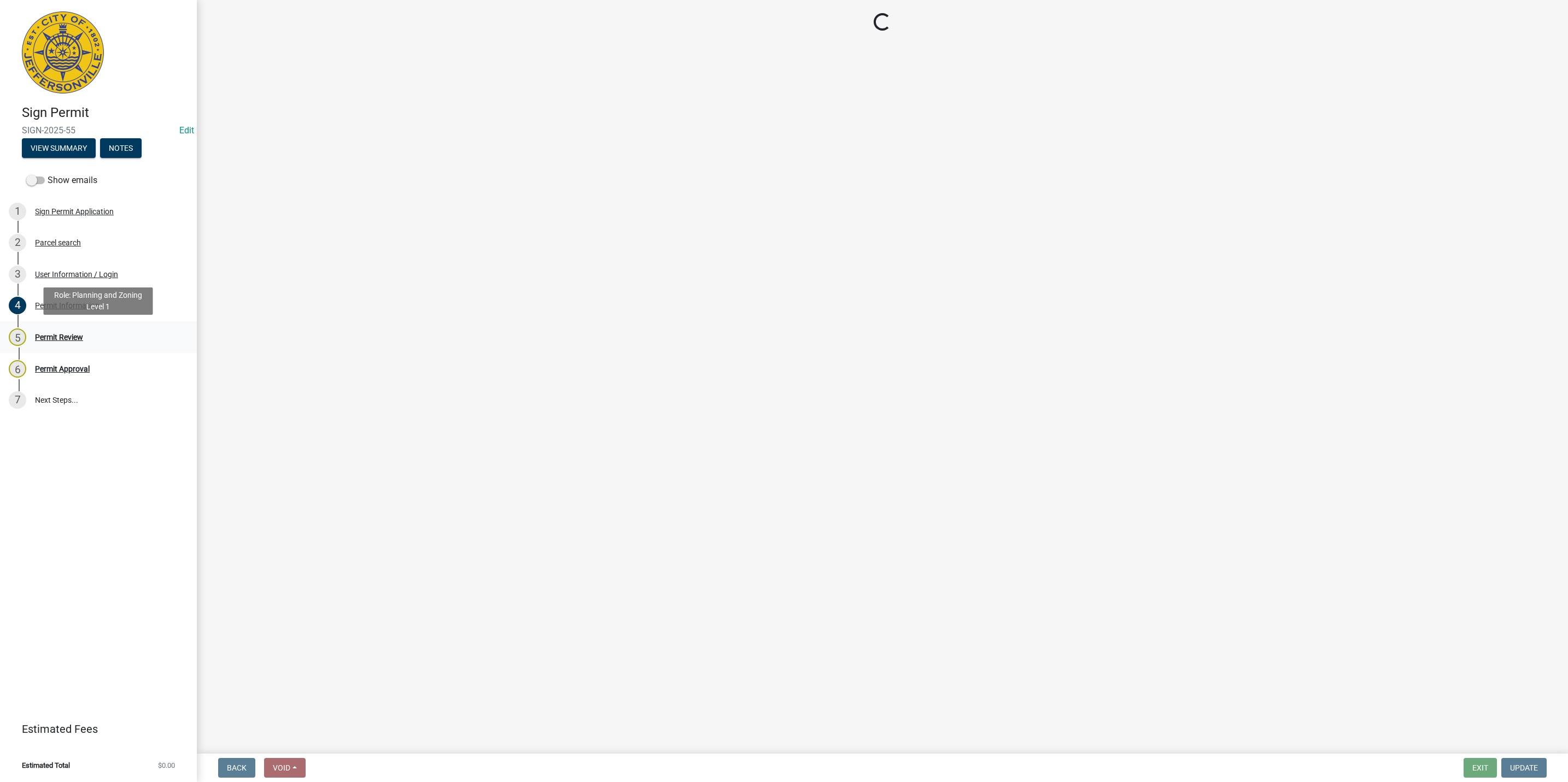
scroll to position [0, 0]
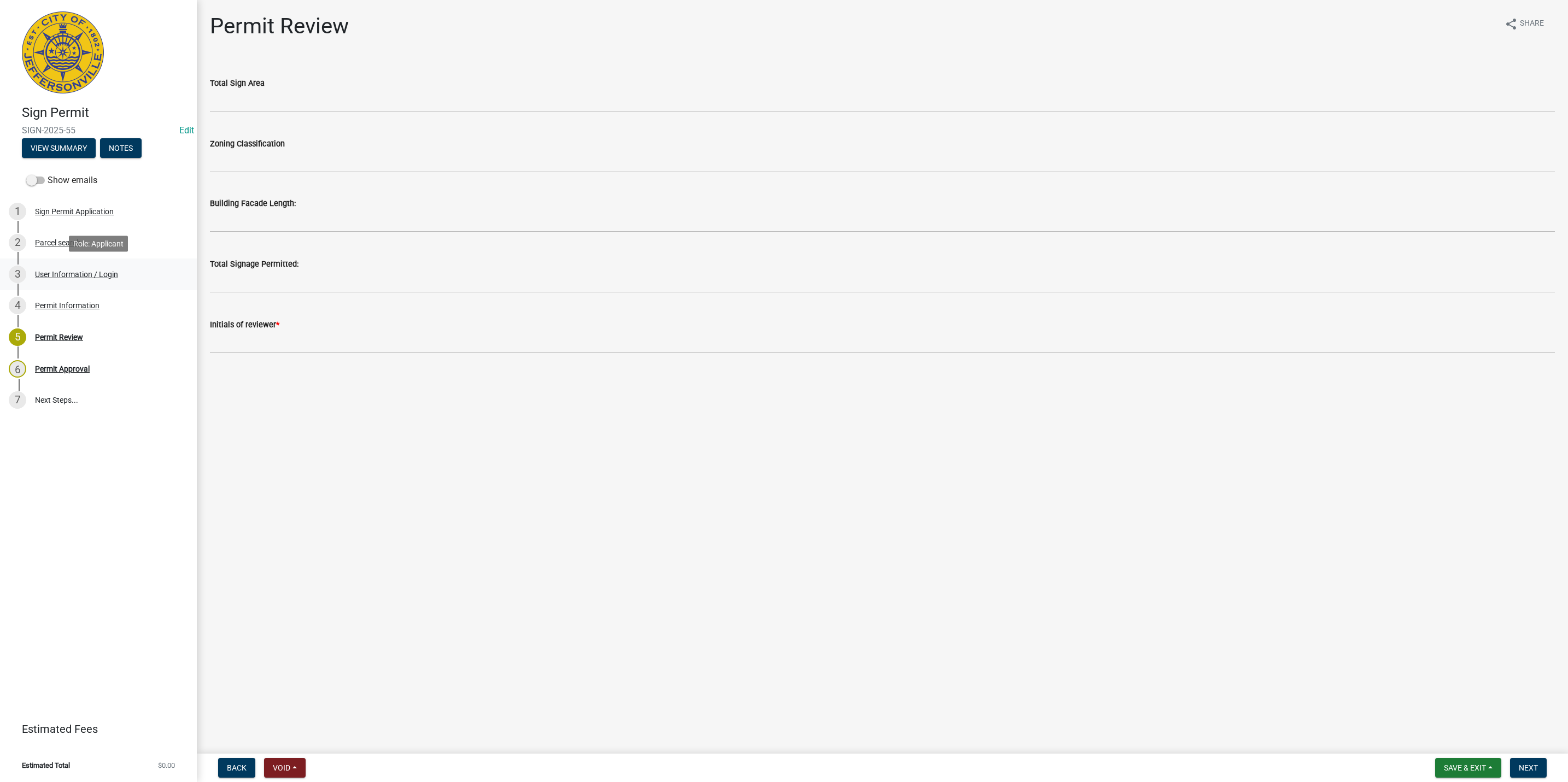
click at [83, 279] on div "3 User Information / Login" at bounding box center [94, 274] width 170 height 18
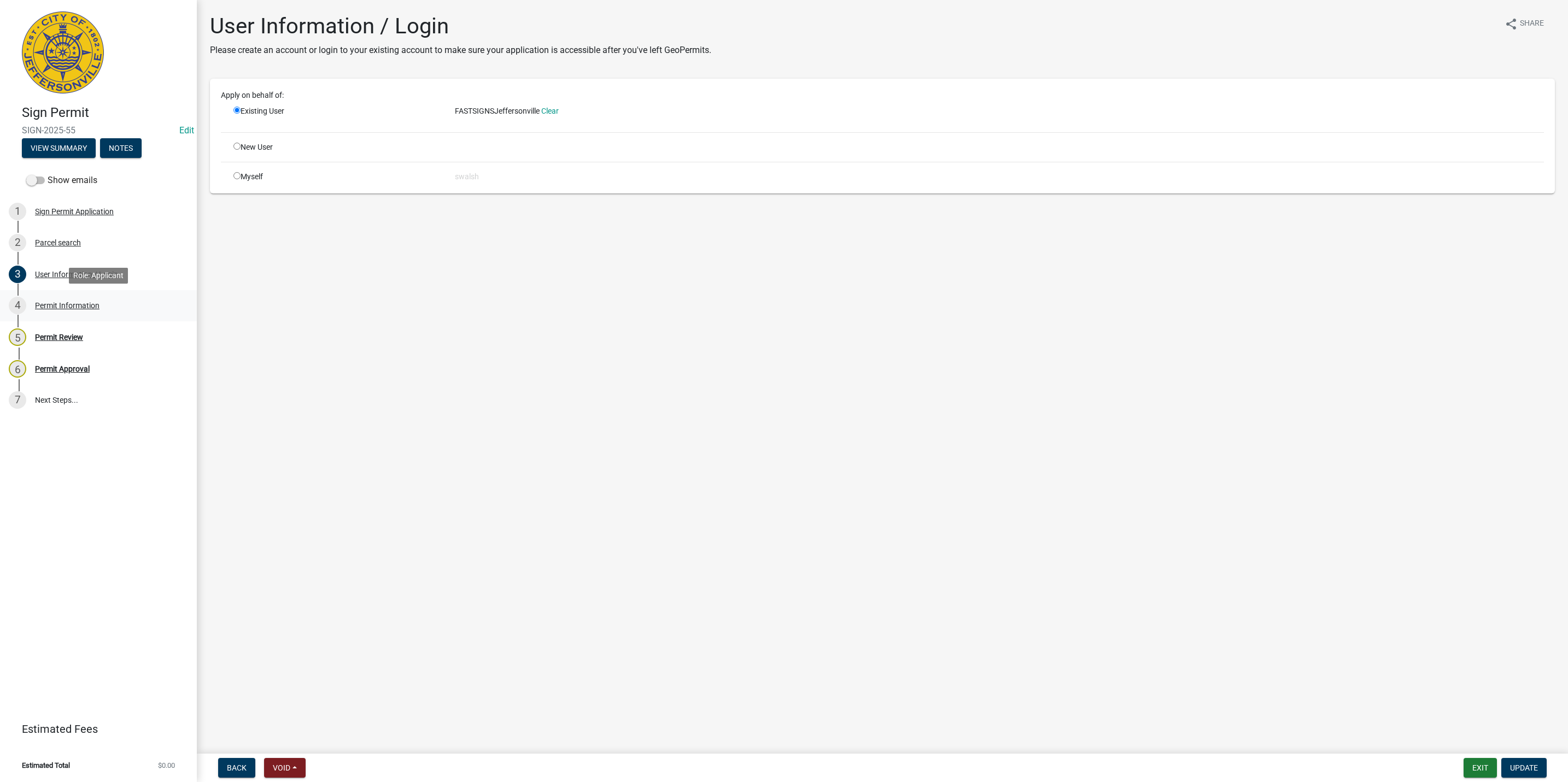
click at [63, 303] on div "Permit Information" at bounding box center [67, 305] width 65 height 8
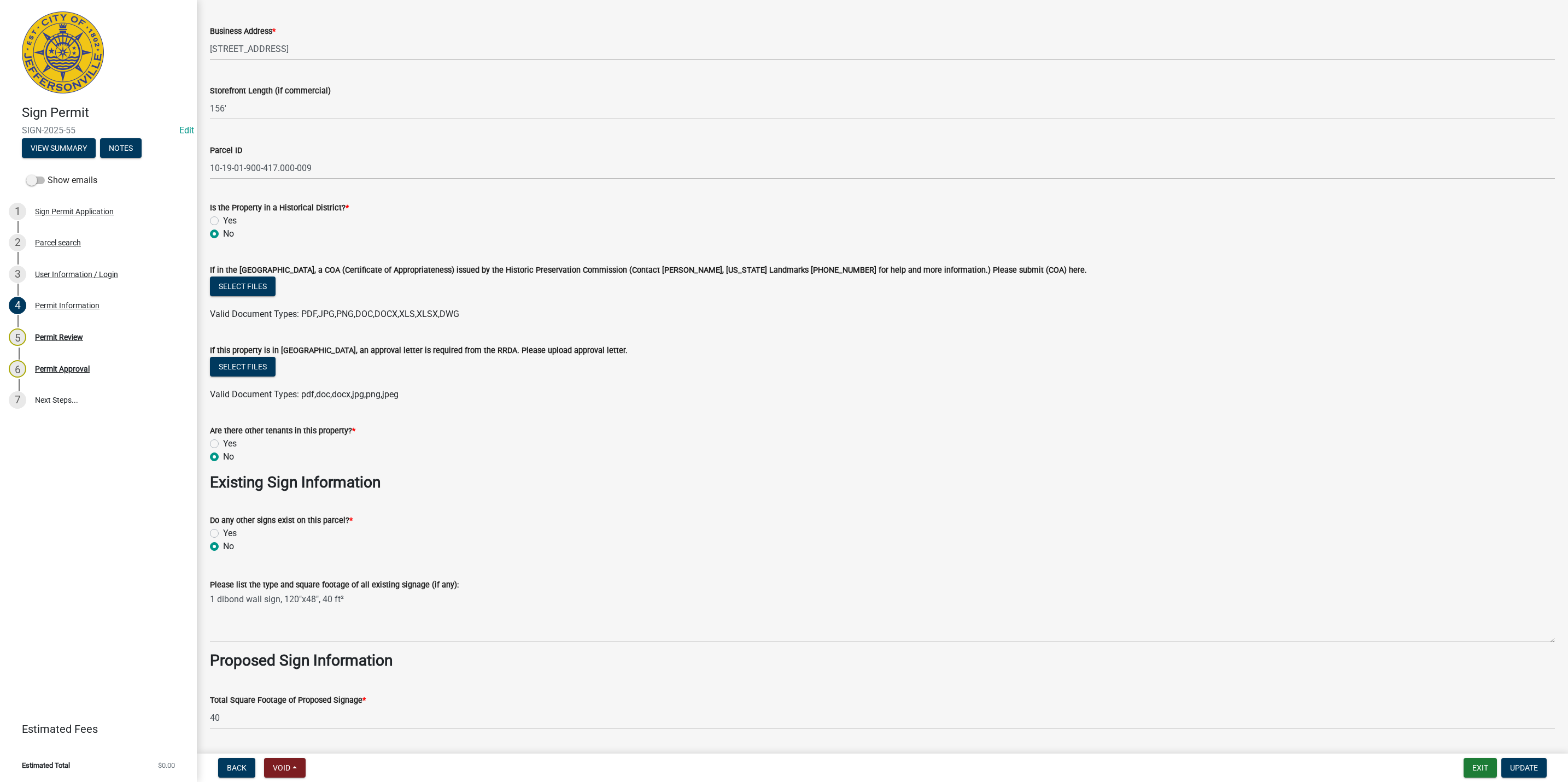
scroll to position [738, 0]
click at [79, 329] on div "5 Permit Review" at bounding box center [94, 337] width 170 height 18
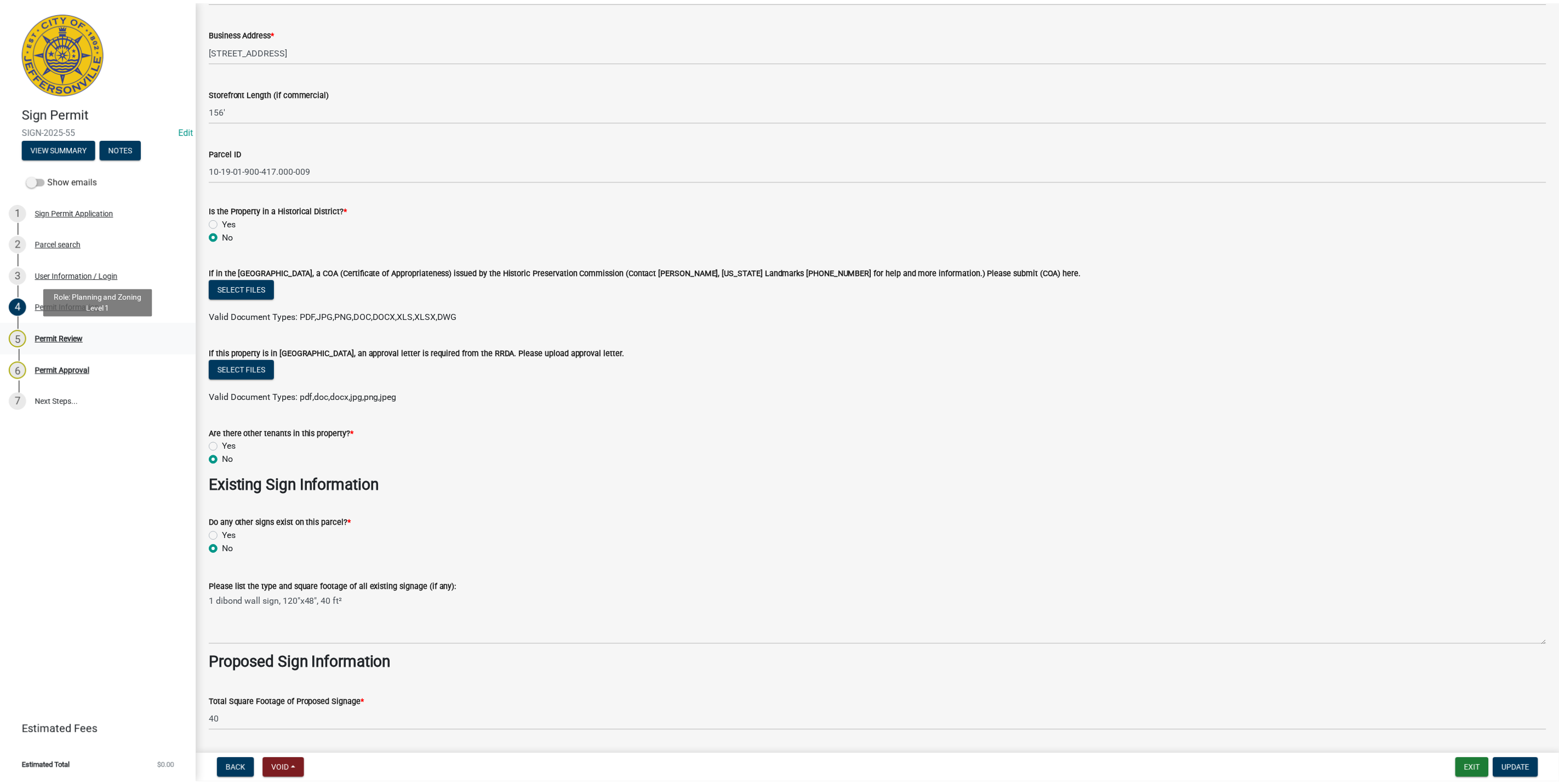
scroll to position [0, 0]
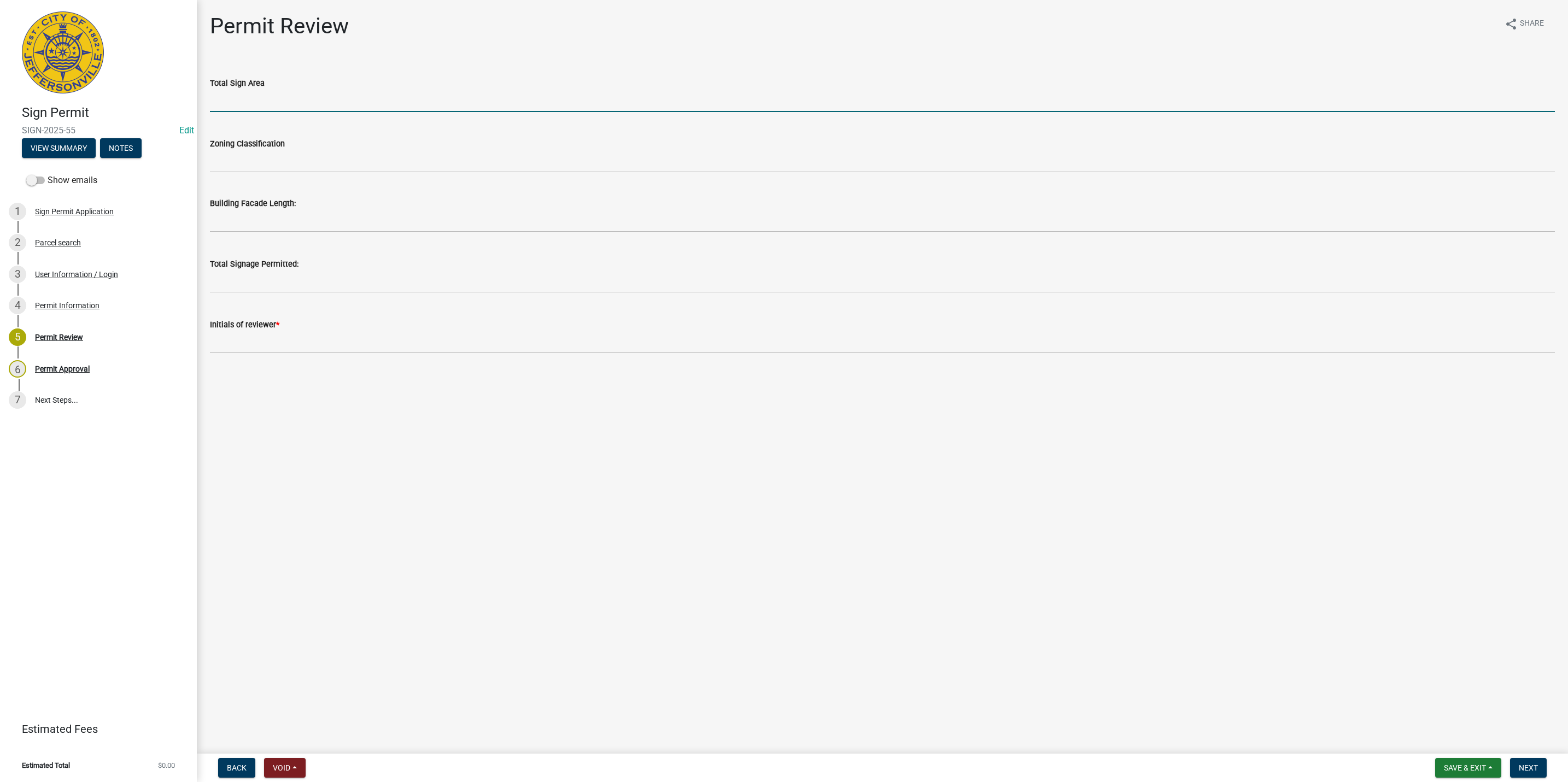
click at [234, 99] on input "text" at bounding box center [883, 100] width 1345 height 23
type input "40"
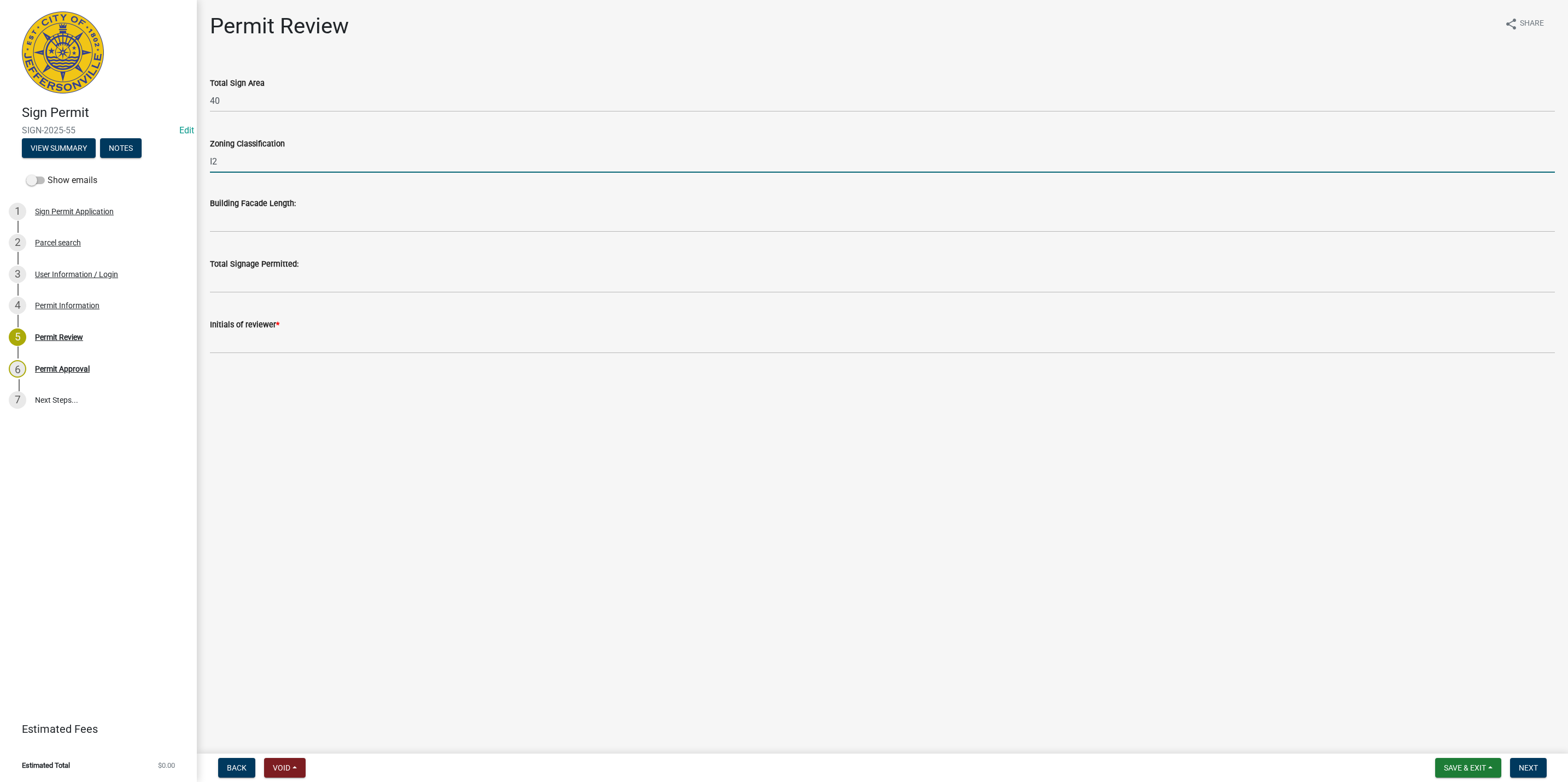
type input "I2"
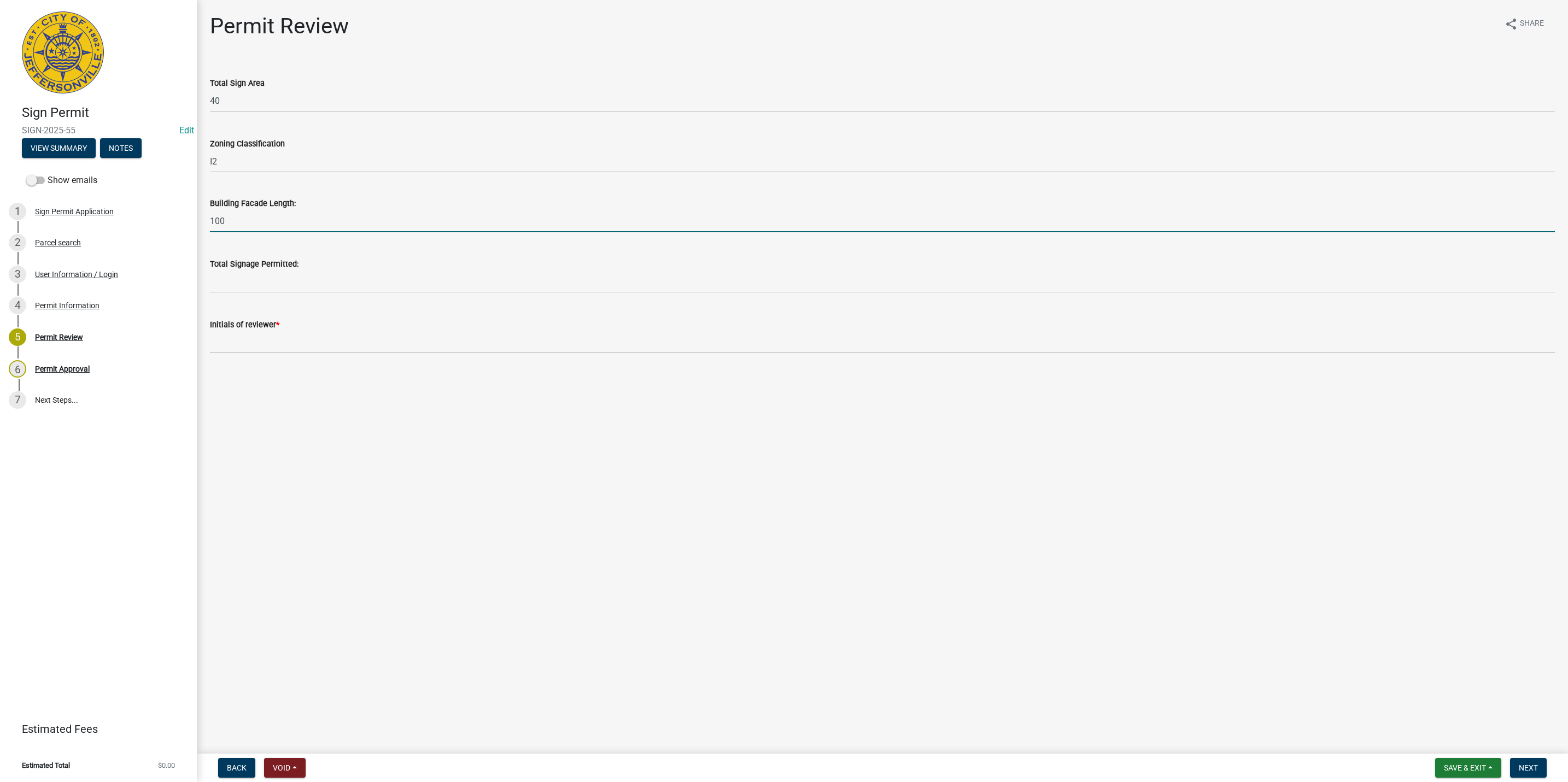
type input "100"
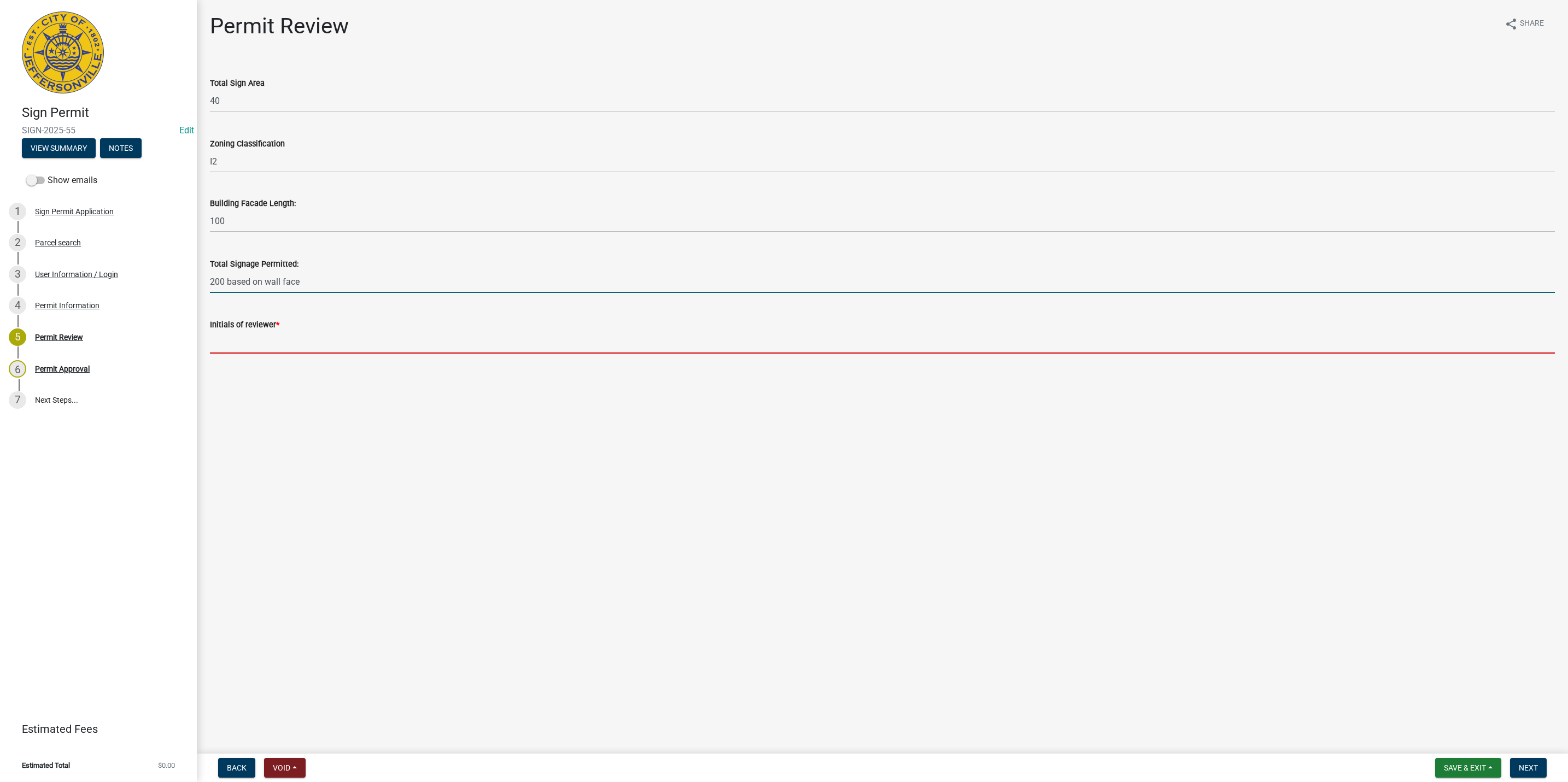
type input "200"
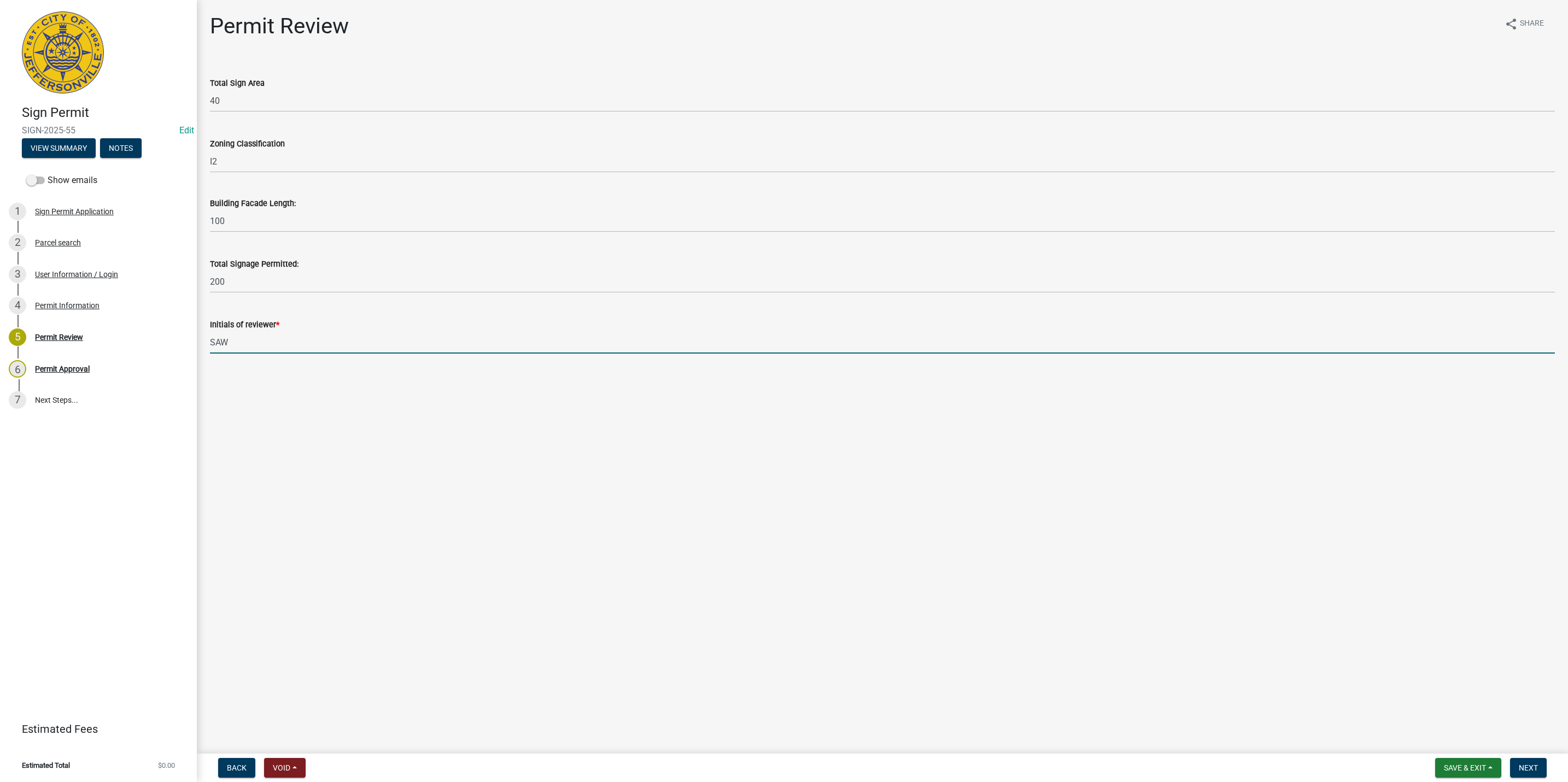
type input "SAW"
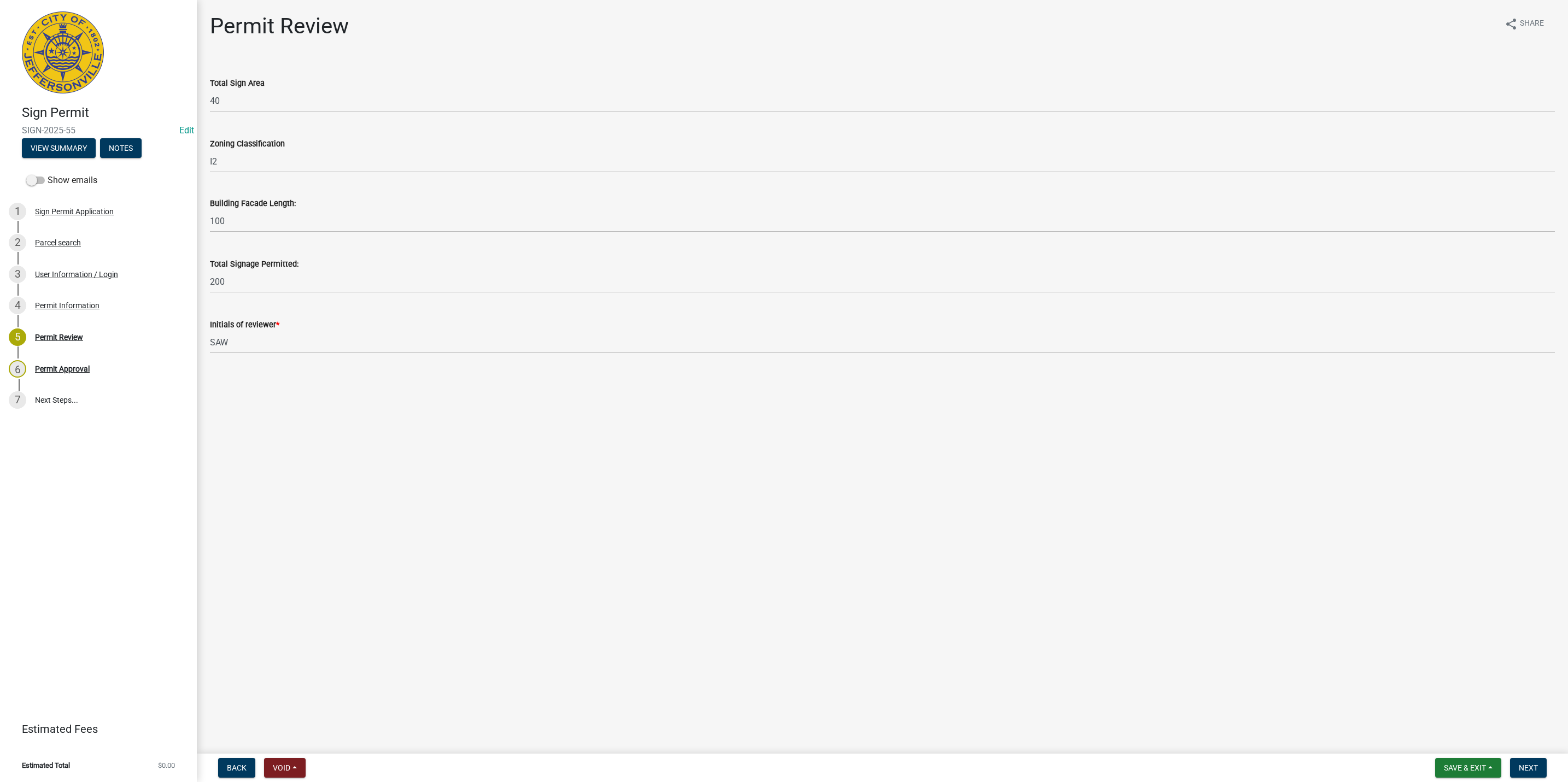
click at [1507, 763] on form "Save & Exit Save Save & Exit Next" at bounding box center [1491, 768] width 121 height 19
click at [1514, 767] on button "Next" at bounding box center [1528, 768] width 37 height 19
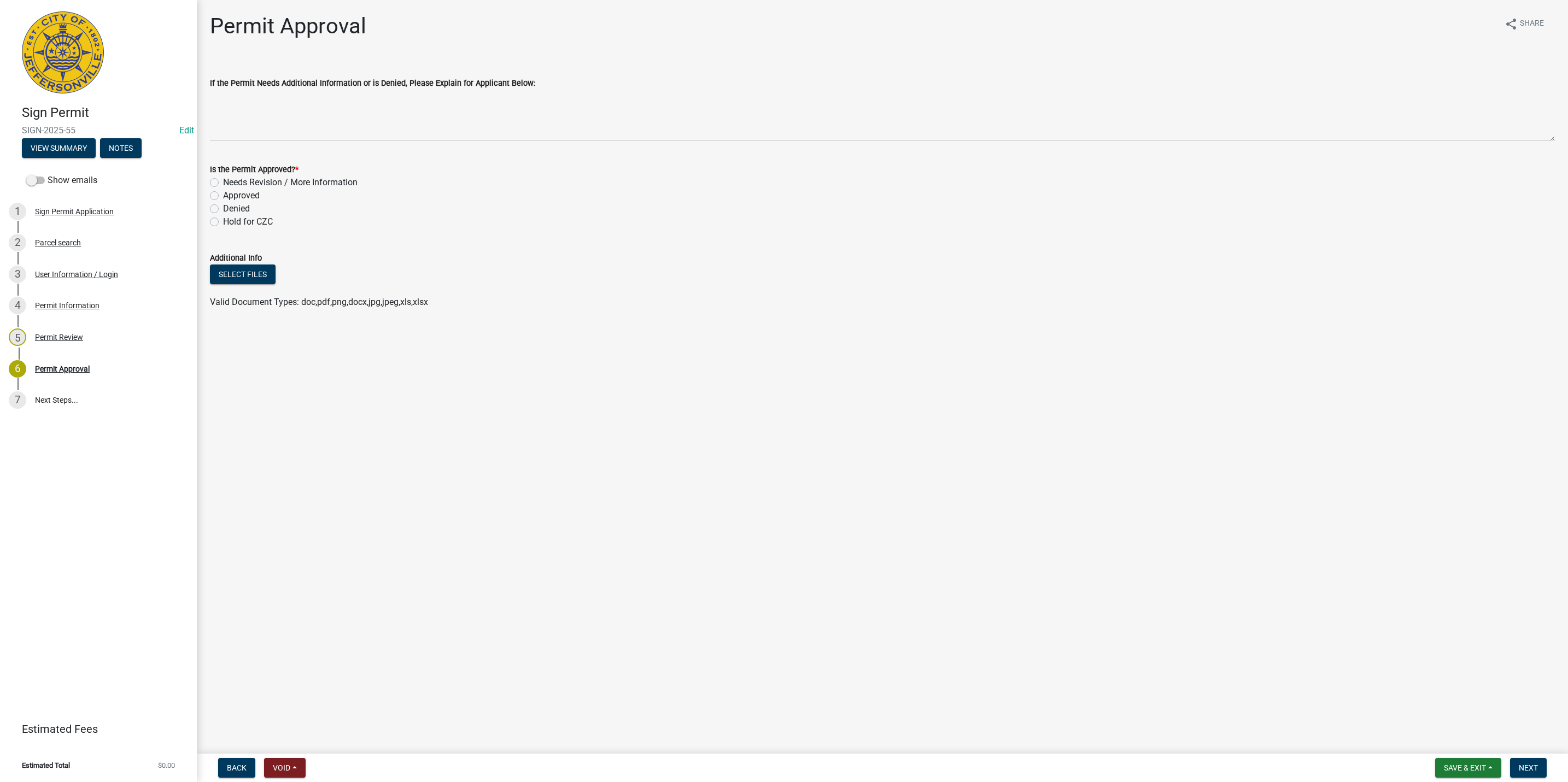
click at [225, 194] on label "Approved" at bounding box center [241, 196] width 37 height 13
click at [225, 194] on input "Approved" at bounding box center [226, 193] width 7 height 7
radio input "true"
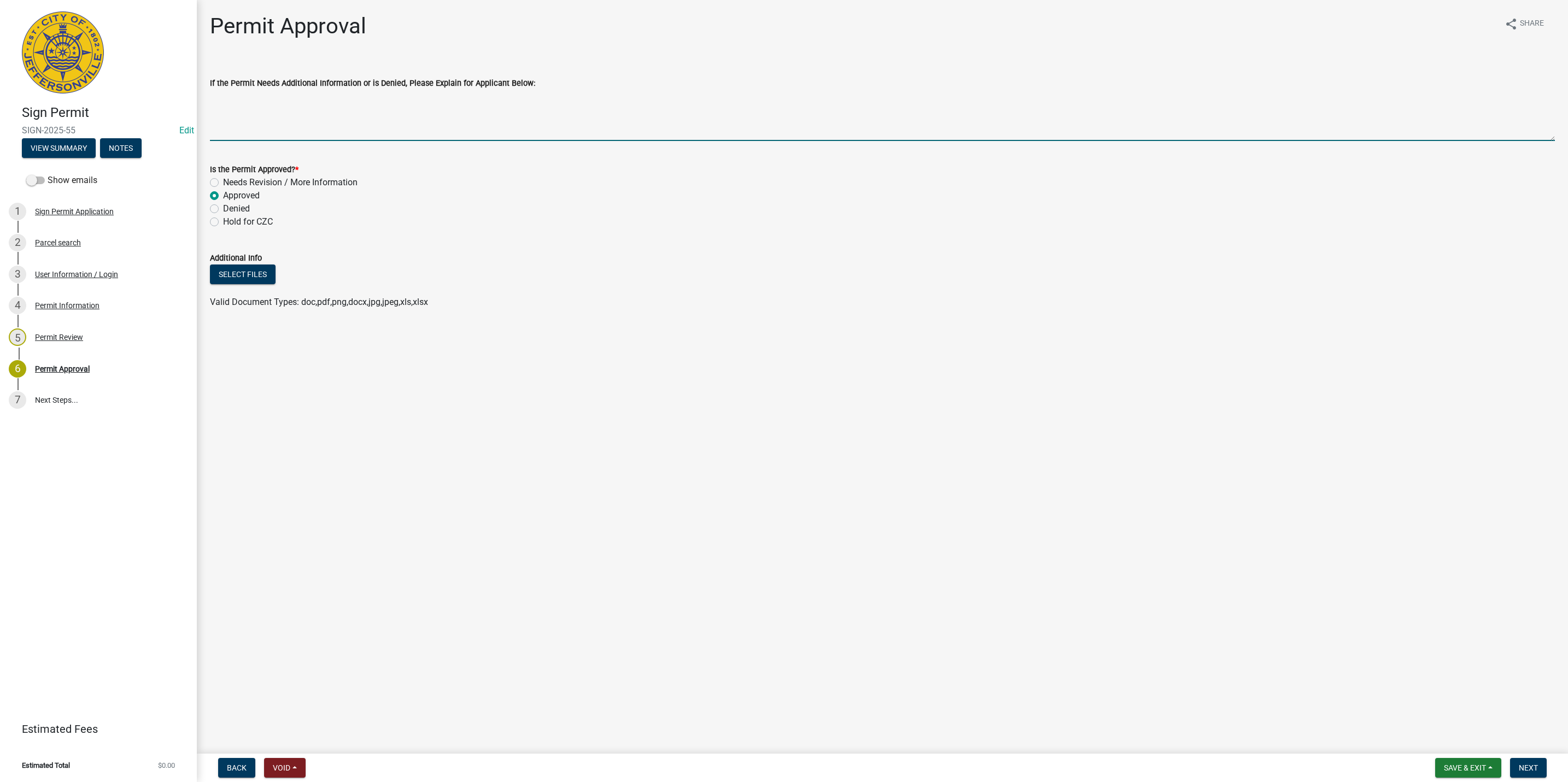
click at [241, 128] on textarea "If the Permit Needs Additional Information or is Denied, Please Explain for App…" at bounding box center [883, 115] width 1345 height 51
type textarea "Applicant notes all existing signs to be removed on rendering."
click at [1517, 764] on button "Next" at bounding box center [1528, 768] width 37 height 19
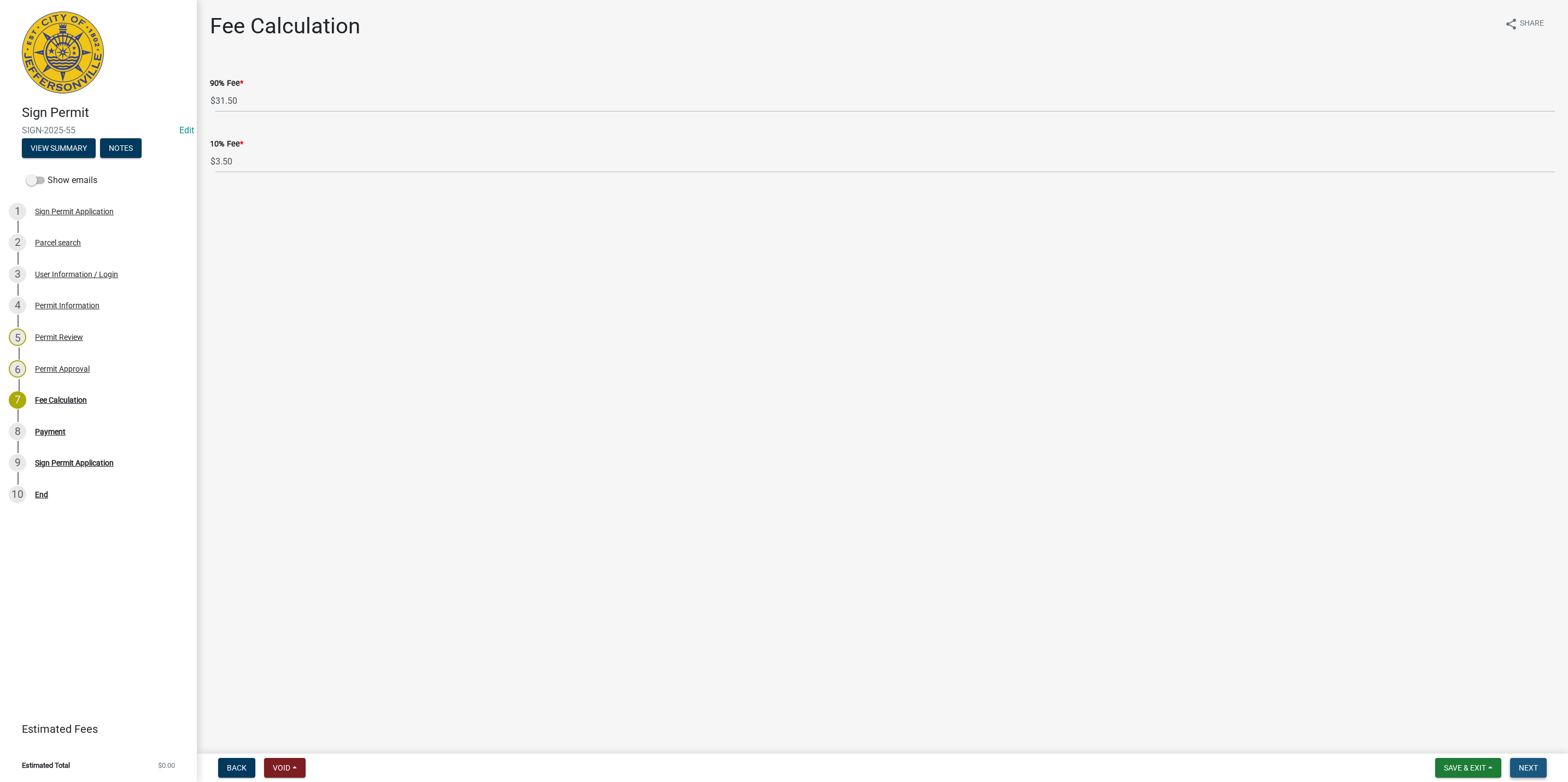
click at [1536, 771] on span "Next" at bounding box center [1528, 768] width 19 height 9
select select "3: 3"
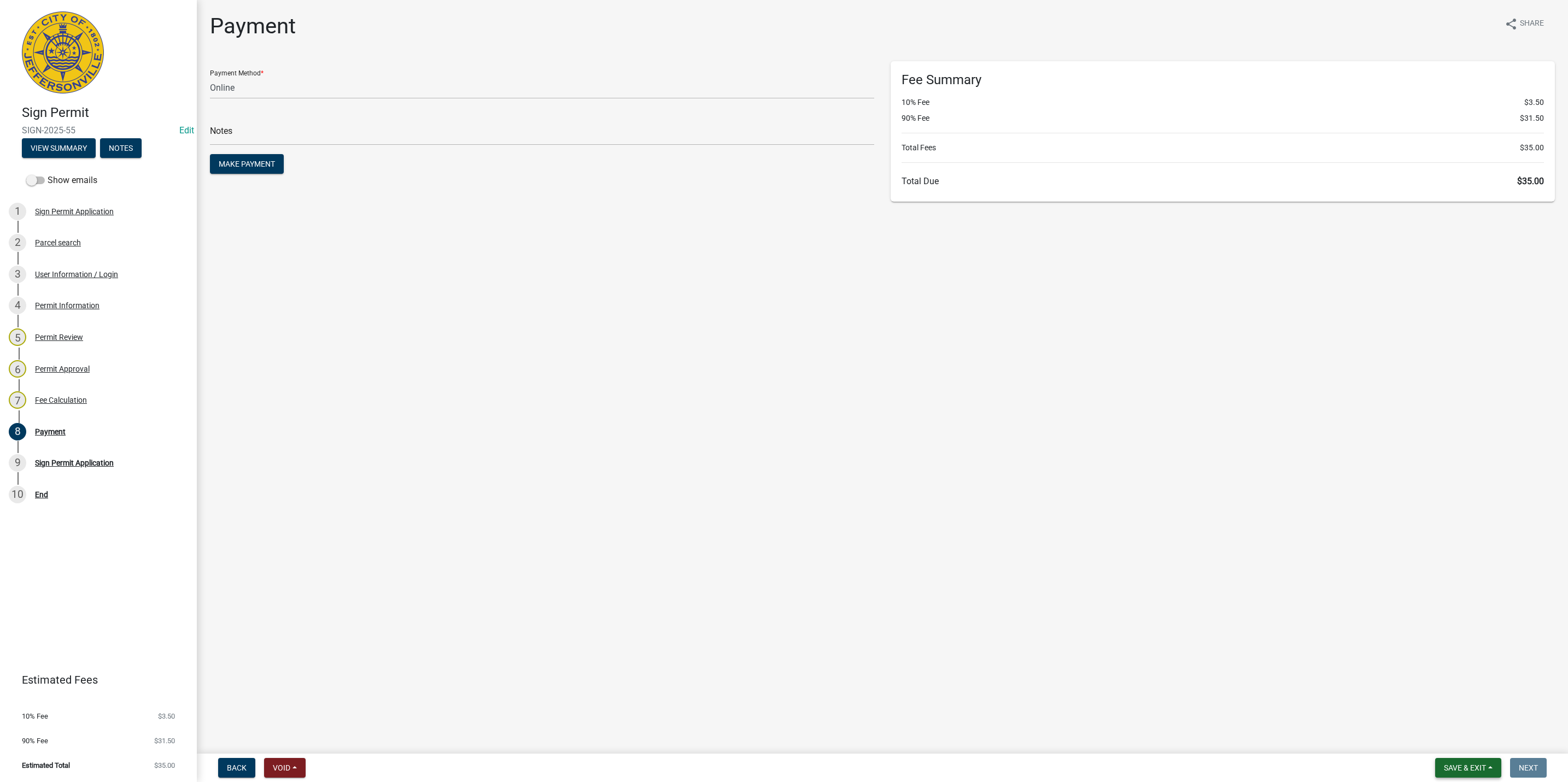
click at [1463, 767] on span "Save & Exit" at bounding box center [1465, 768] width 42 height 9
click at [1463, 751] on button "Save & Exit" at bounding box center [1458, 740] width 88 height 26
